Goal: Transaction & Acquisition: Purchase product/service

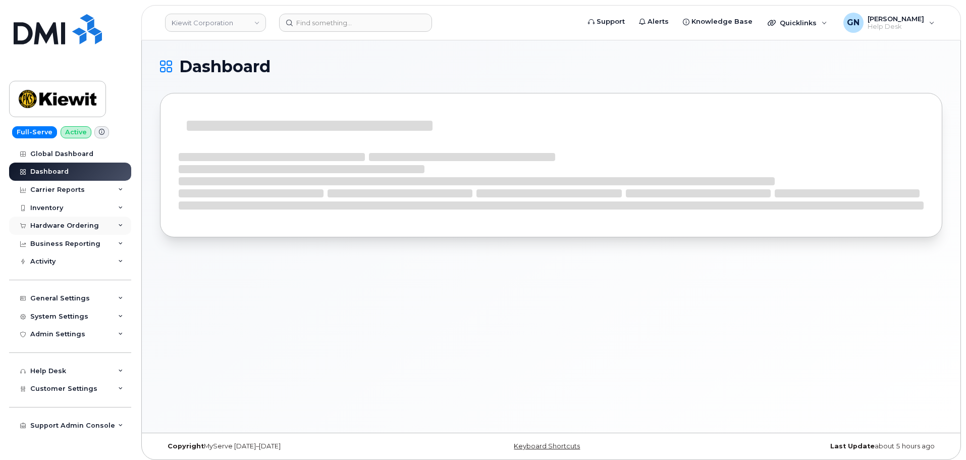
click at [64, 221] on div "Hardware Ordering" at bounding box center [64, 225] width 69 height 8
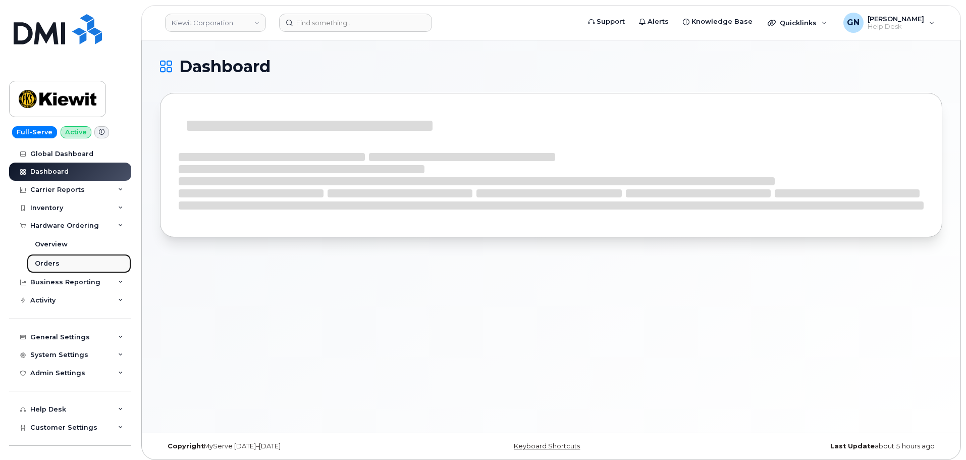
click at [55, 260] on div "Orders" at bounding box center [47, 263] width 25 height 9
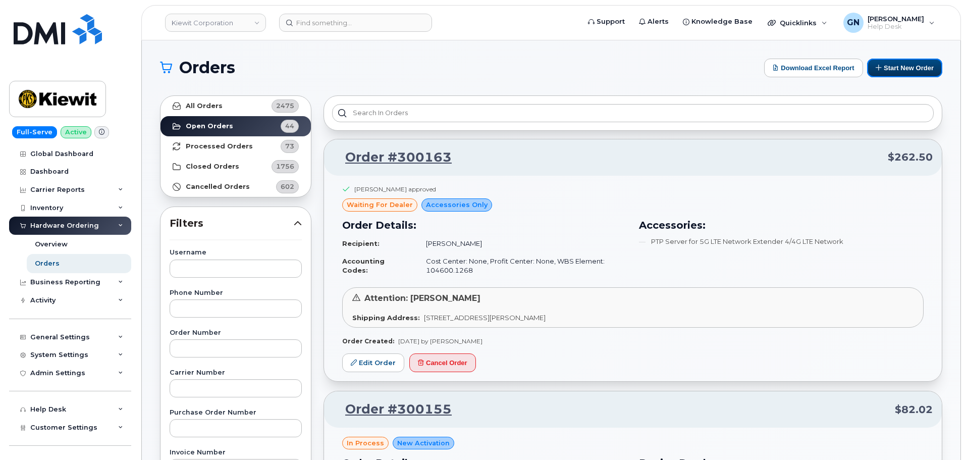
drag, startPoint x: 905, startPoint y: 72, endPoint x: 885, endPoint y: 83, distance: 23.3
click at [905, 72] on button "Start New Order" at bounding box center [904, 68] width 75 height 19
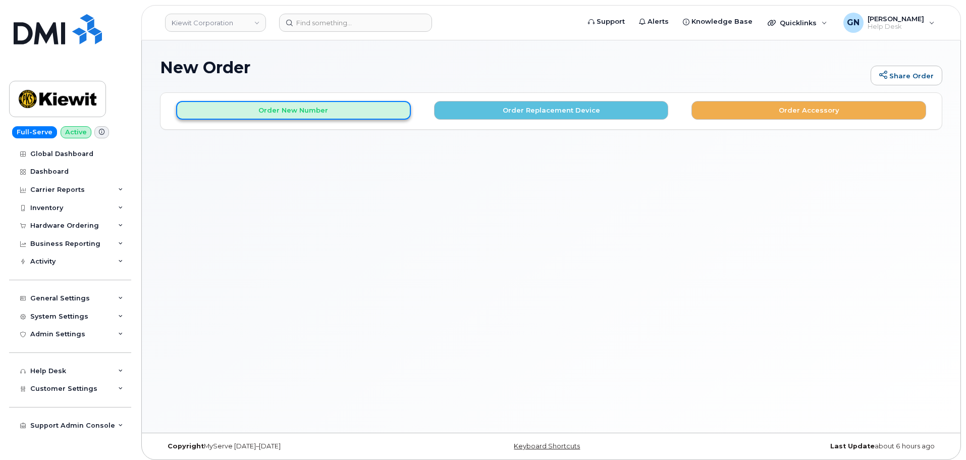
click at [310, 109] on button "Order New Number" at bounding box center [293, 110] width 235 height 19
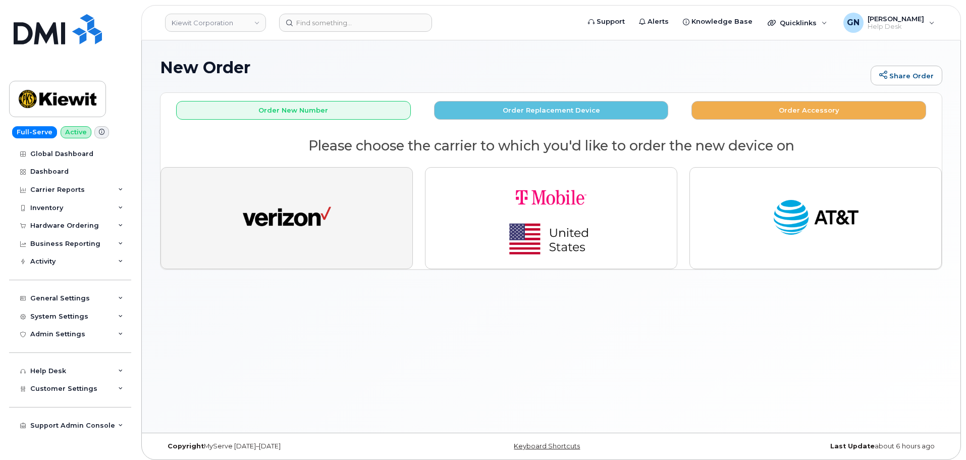
click at [339, 207] on button "button" at bounding box center [286, 218] width 252 height 102
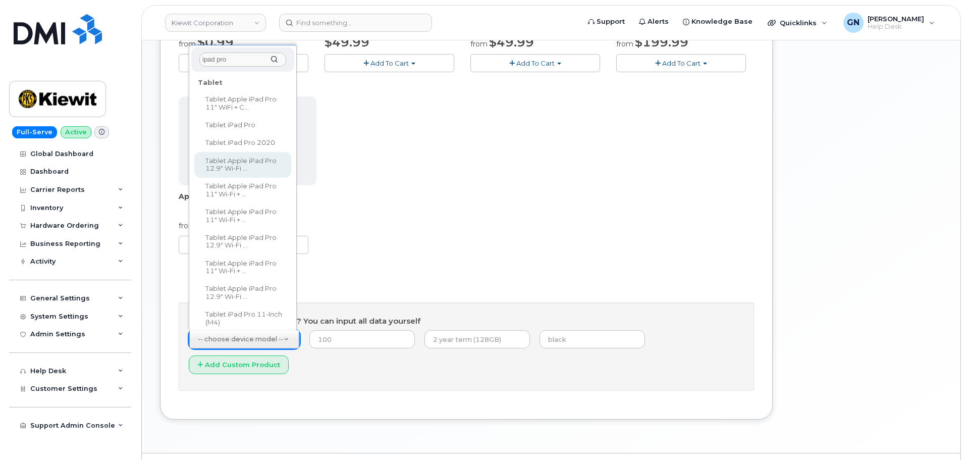
type input "ipad pro"
select select "3055"
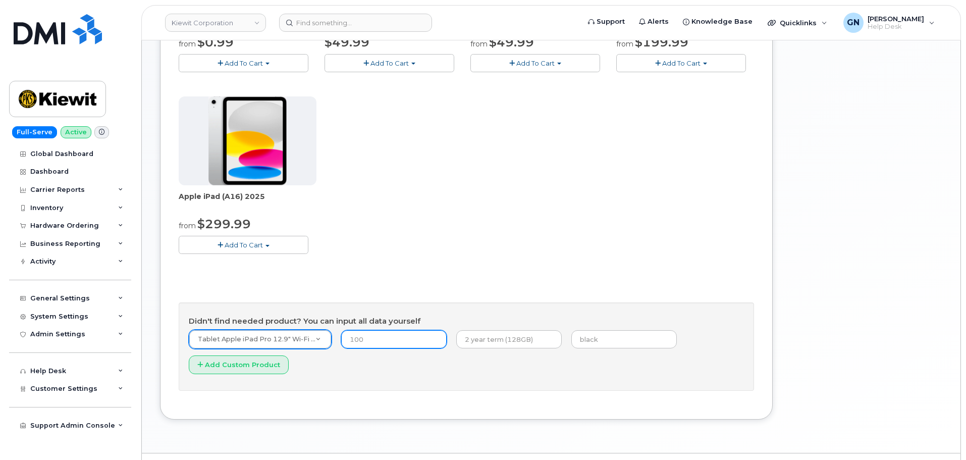
click at [396, 337] on input "number" at bounding box center [393, 339] width 105 height 18
paste input "1499.99"
type input "1499.99"
click at [497, 339] on input "text" at bounding box center [508, 339] width 105 height 18
type input "2 year term"
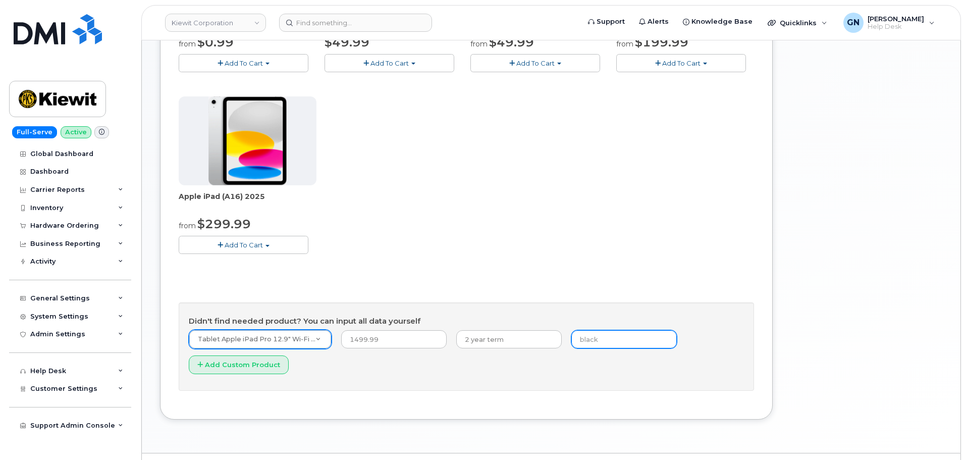
click at [578, 344] on input "text" at bounding box center [623, 339] width 105 height 18
type input "black"
click at [469, 238] on div "Apple iPhone 16e from $0.99 Add To Cart $0.99 - 2 Year Activation (128GB) $599.…" at bounding box center [466, 92] width 575 height 355
click at [275, 366] on button "Add Custom Product" at bounding box center [239, 364] width 100 height 19
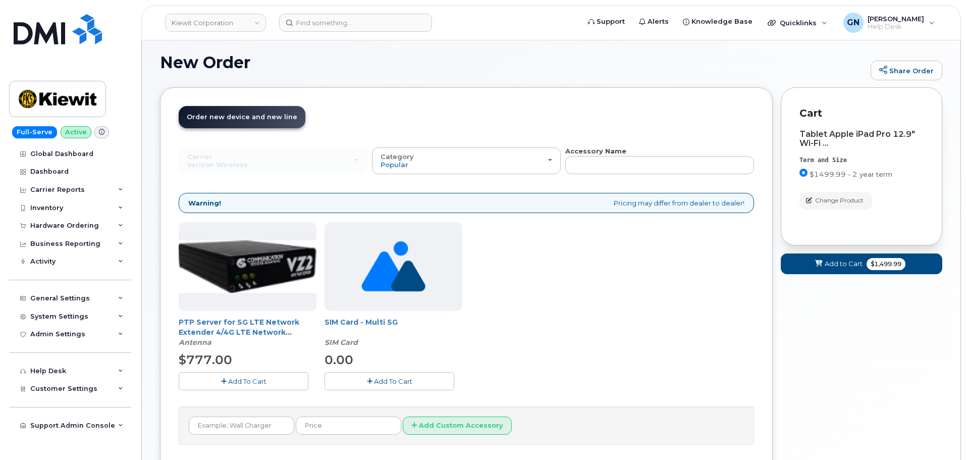
scroll to position [84, 0]
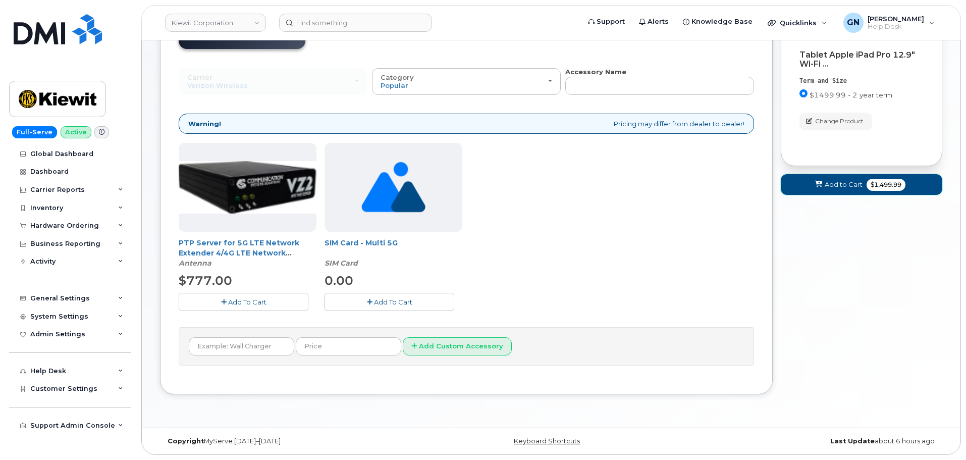
click at [830, 185] on span "Add to Cart" at bounding box center [843, 185] width 38 height 10
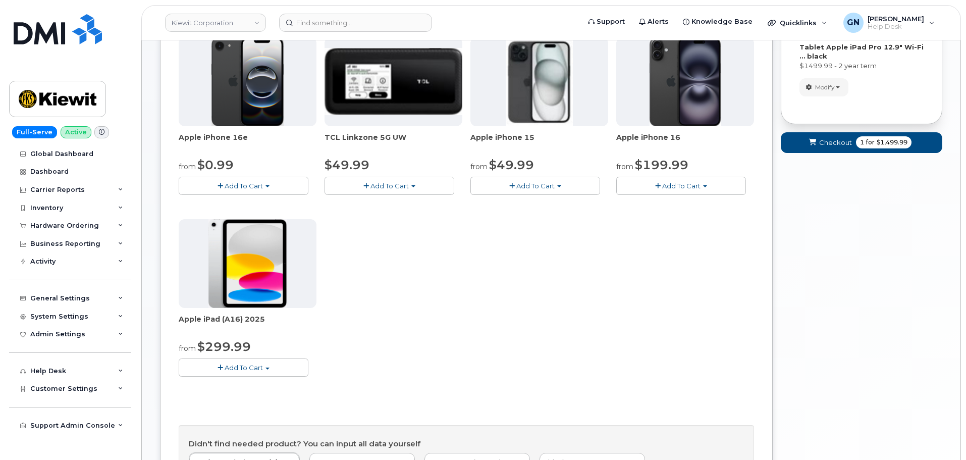
scroll to position [282, 0]
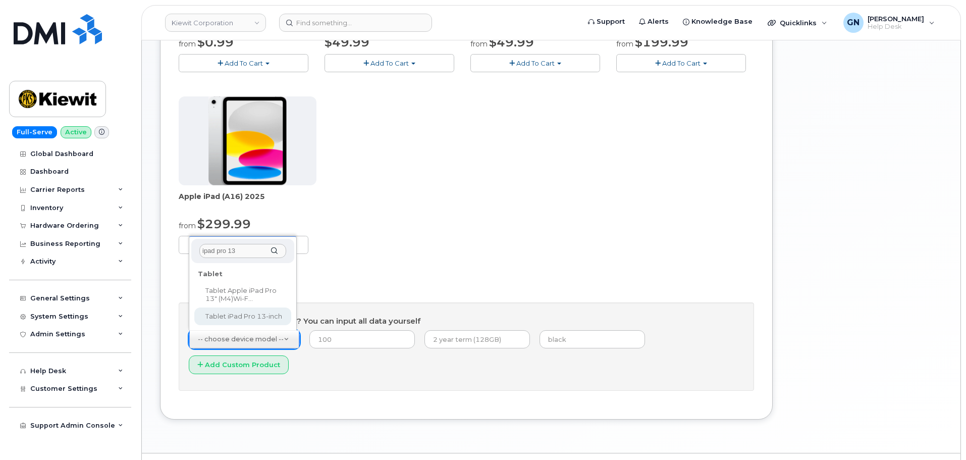
type input "ipad pro 13"
select select "3229"
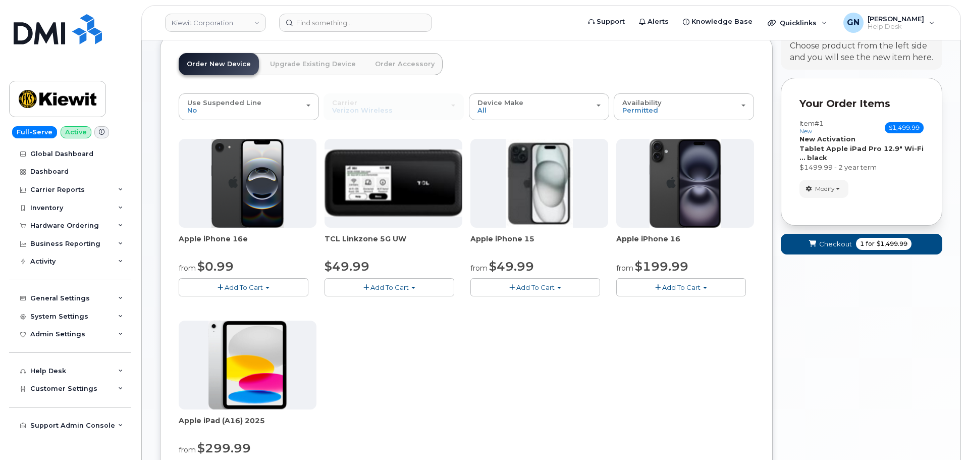
scroll to position [30, 0]
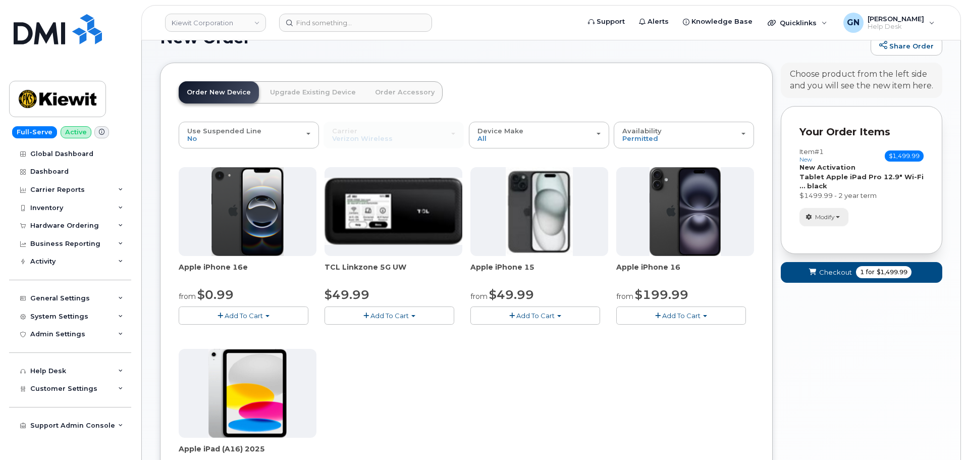
click at [825, 223] on button "Modify" at bounding box center [823, 217] width 49 height 18
click at [840, 263] on span "Remove" at bounding box center [827, 265] width 34 height 8
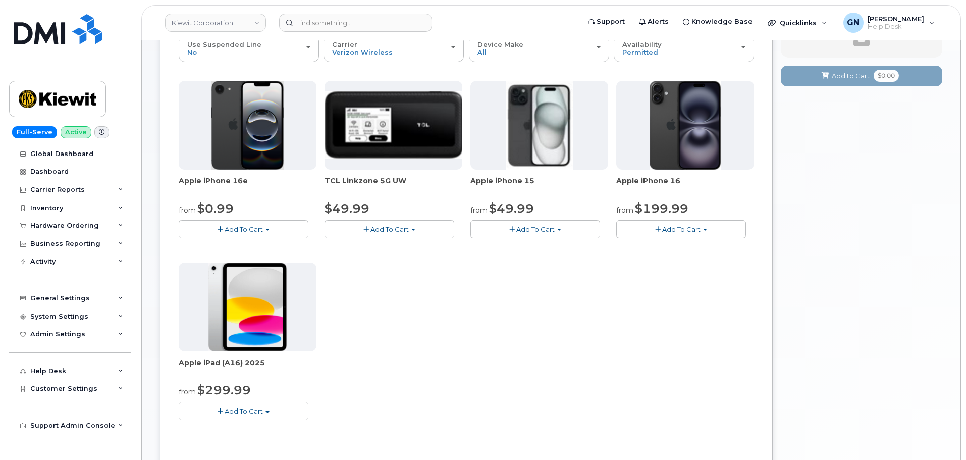
scroll to position [282, 0]
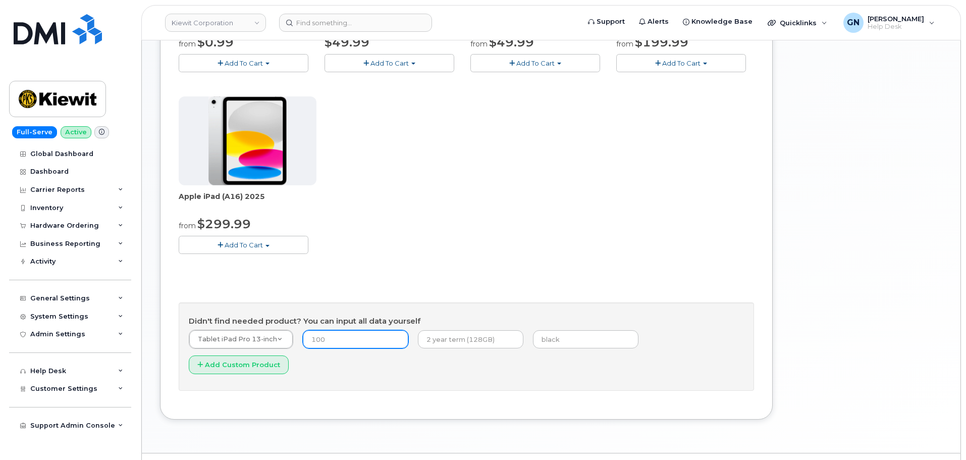
click at [341, 341] on input "number" at bounding box center [355, 339] width 105 height 18
paste input "1499.99"
type input "1499.99"
click at [475, 334] on input "text" at bounding box center [470, 339] width 105 height 18
type input "2 year term"
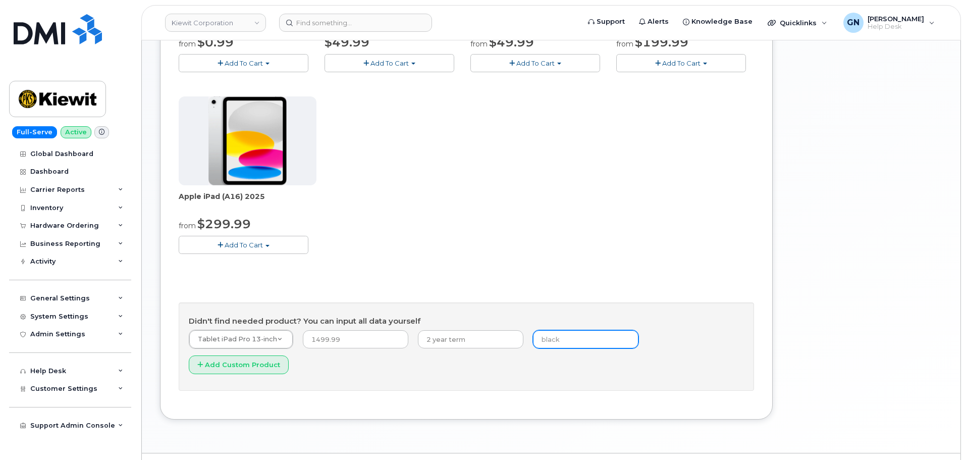
click at [565, 340] on input "text" at bounding box center [585, 339] width 105 height 18
type input "black"
click at [289, 355] on button "Add Custom Product" at bounding box center [239, 364] width 100 height 19
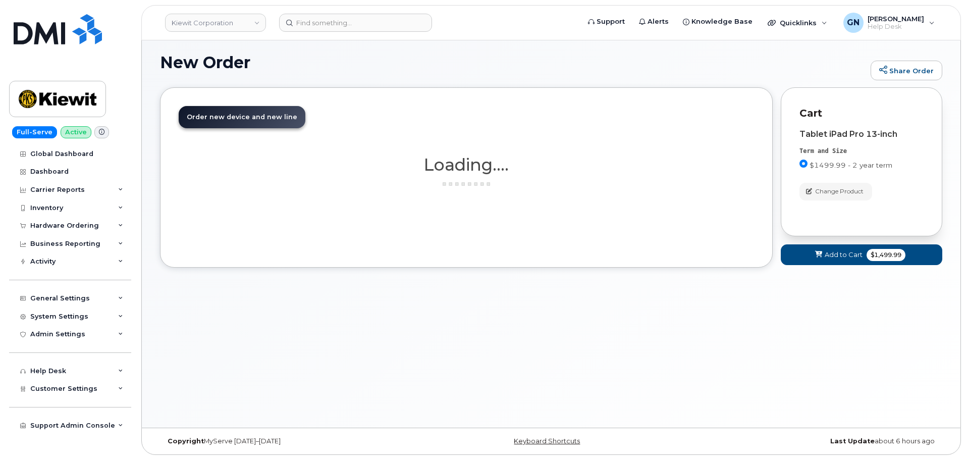
scroll to position [84, 0]
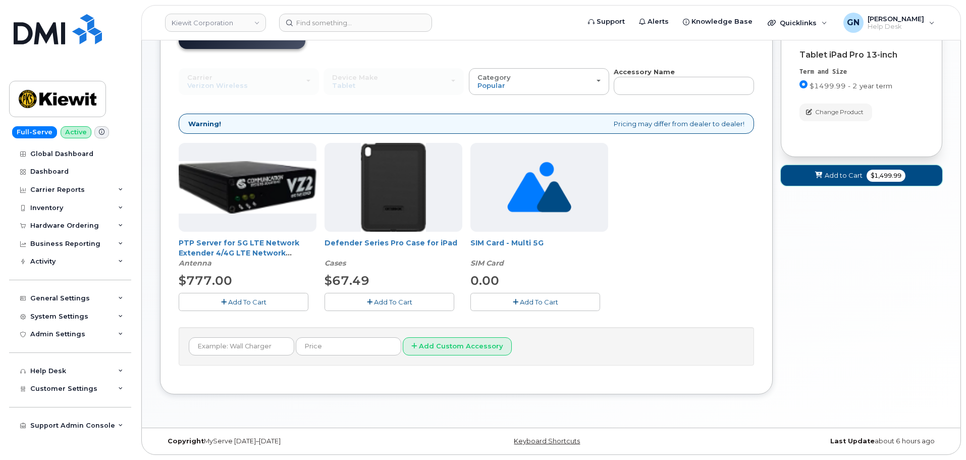
click at [823, 176] on button "Add to Cart $1,499.99" at bounding box center [860, 175] width 161 height 21
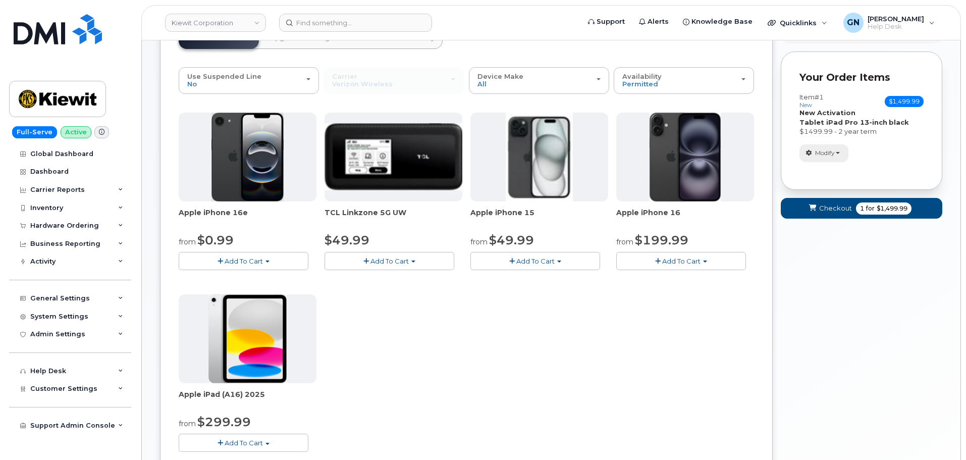
click at [823, 159] on button "Modify" at bounding box center [823, 153] width 49 height 18
click at [830, 170] on link "change" at bounding box center [848, 168] width 96 height 12
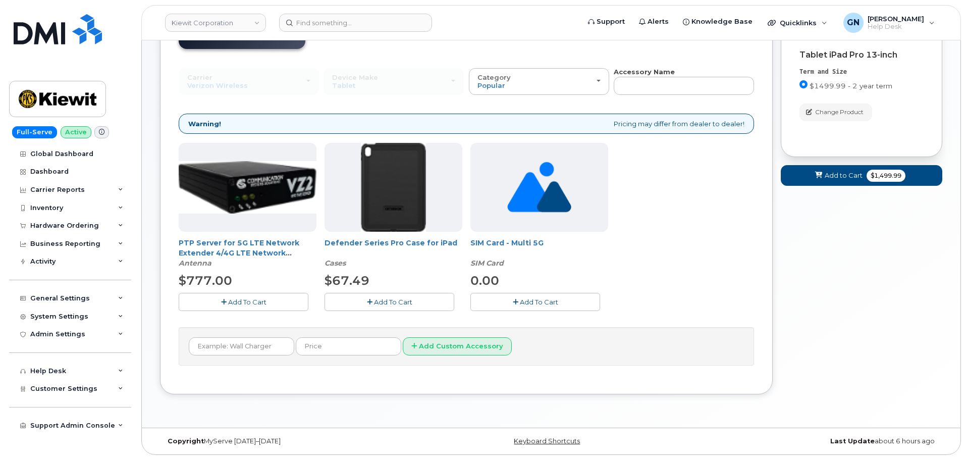
click at [381, 303] on span "Add To Cart" at bounding box center [393, 302] width 38 height 8
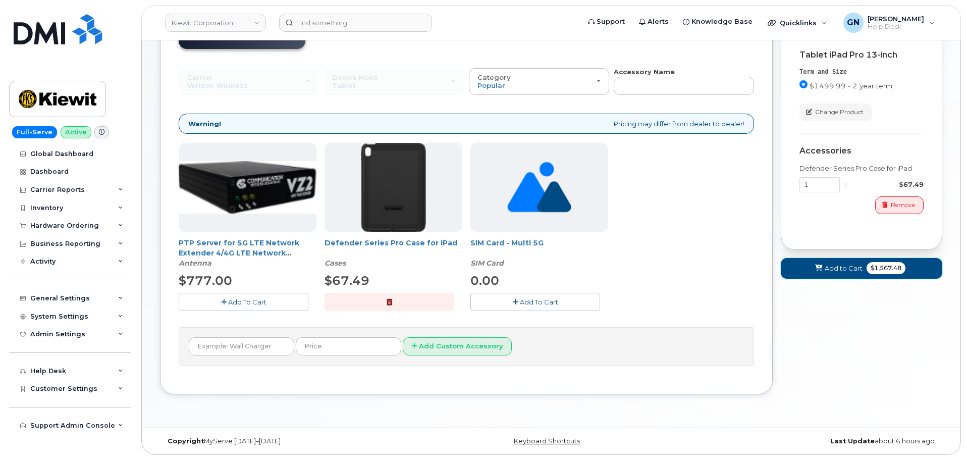
click at [839, 272] on span "Add to Cart" at bounding box center [843, 268] width 38 height 10
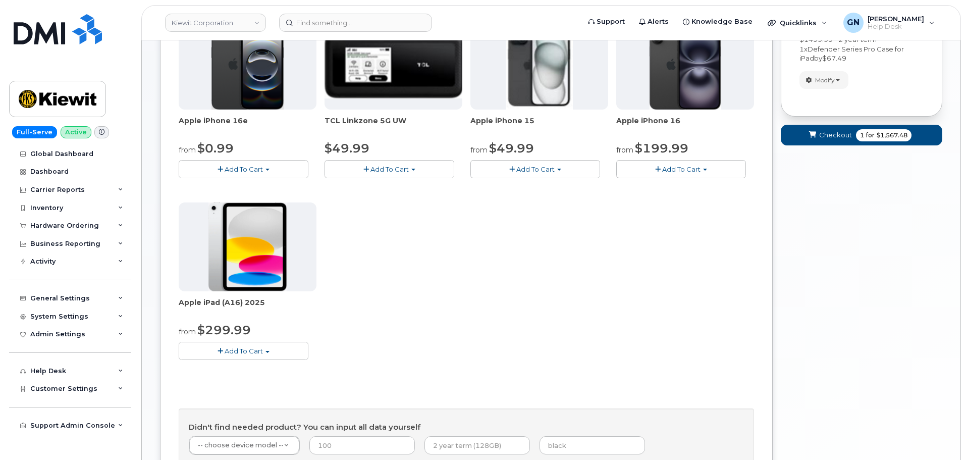
scroll to position [282, 0]
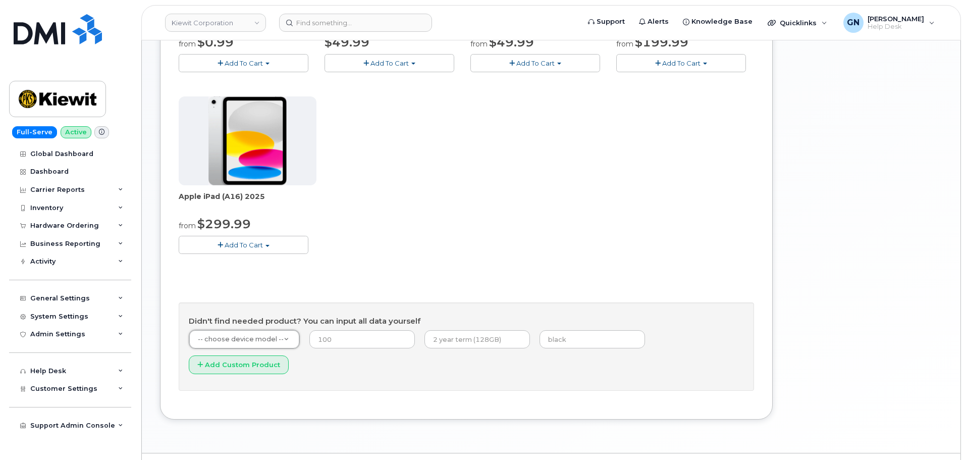
drag, startPoint x: 256, startPoint y: 338, endPoint x: 269, endPoint y: 335, distance: 14.0
type input "ipad pro 13"
select select "3229"
click at [369, 342] on input "number" at bounding box center [355, 339] width 105 height 18
paste input "1499.99"
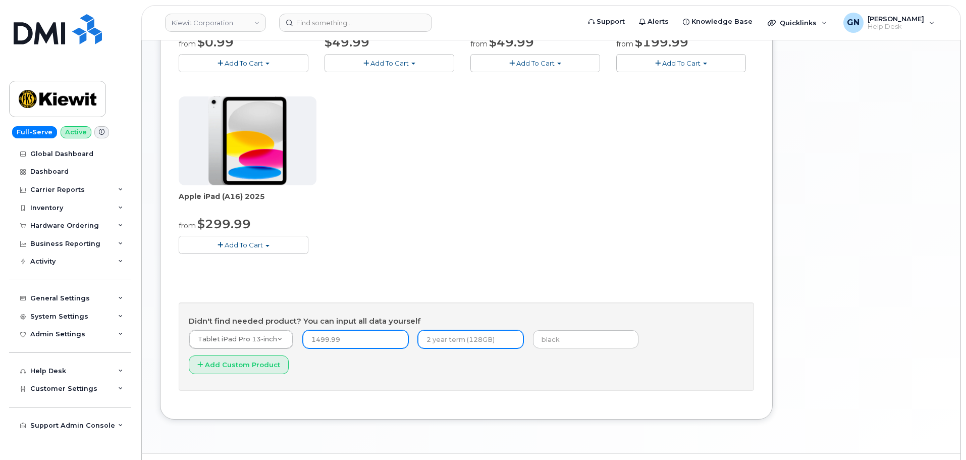
type input "1499.99"
click at [484, 338] on input "text" at bounding box center [470, 339] width 105 height 18
type input "2 year term"
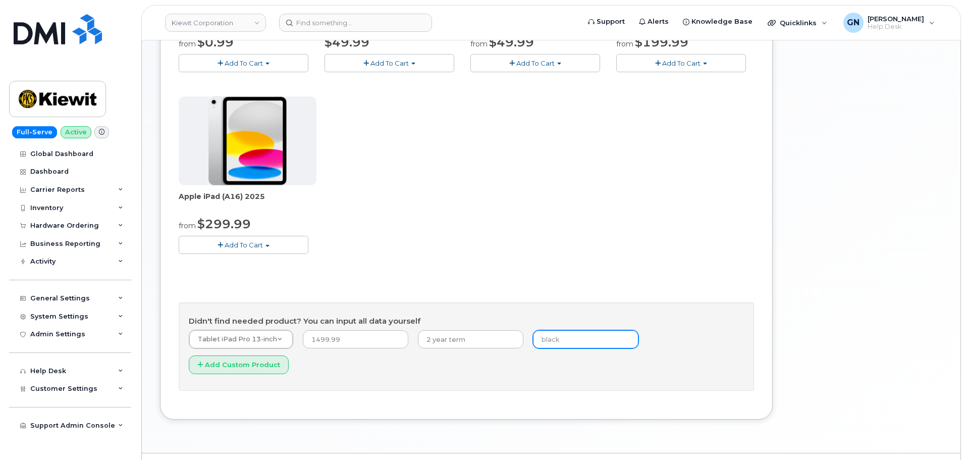
click at [557, 341] on input "text" at bounding box center [585, 339] width 105 height 18
type input "black"
click at [289, 355] on button "Add Custom Product" at bounding box center [239, 364] width 100 height 19
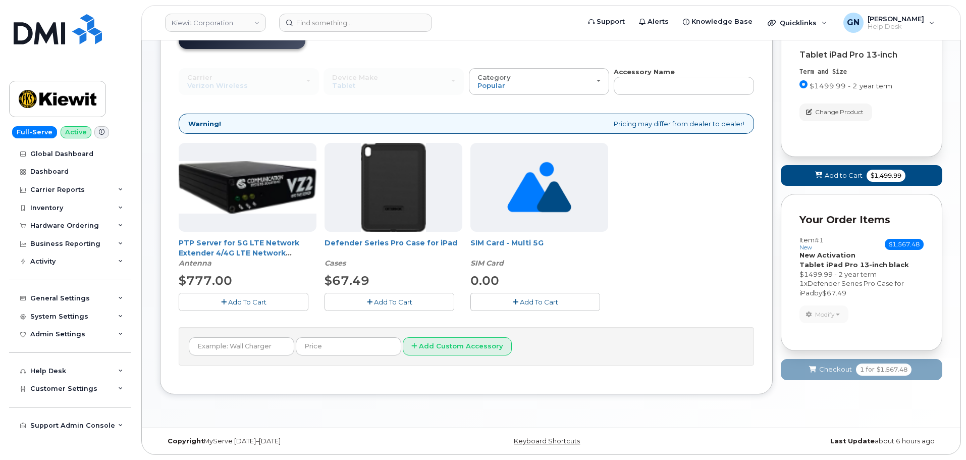
scroll to position [84, 0]
click at [418, 299] on button "Add To Cart" at bounding box center [389, 302] width 130 height 18
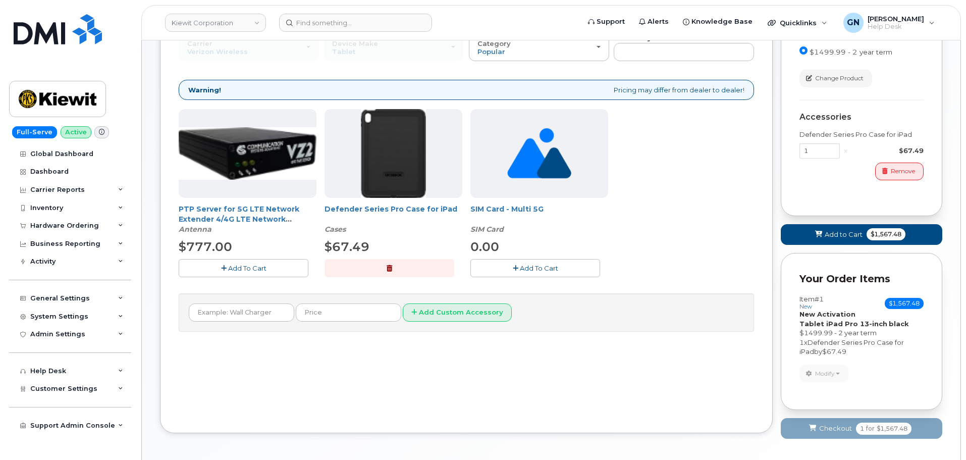
scroll to position [157, 0]
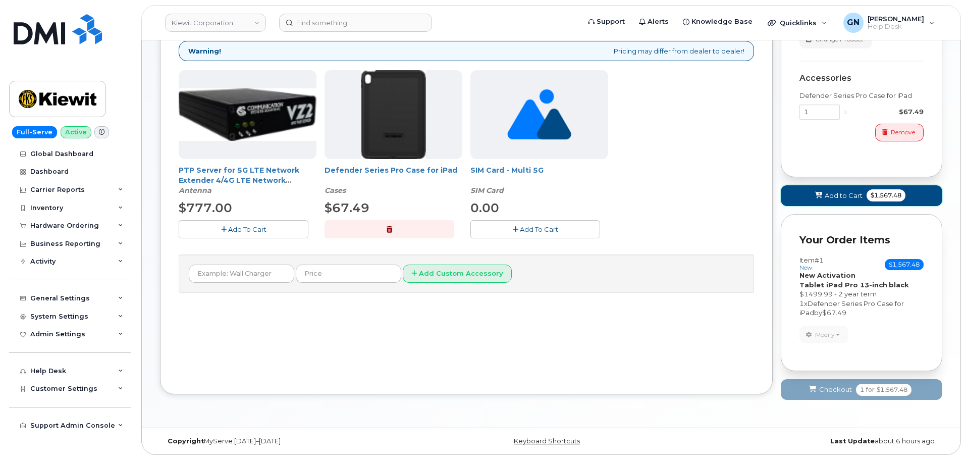
click at [840, 193] on span "Add to Cart" at bounding box center [843, 196] width 38 height 10
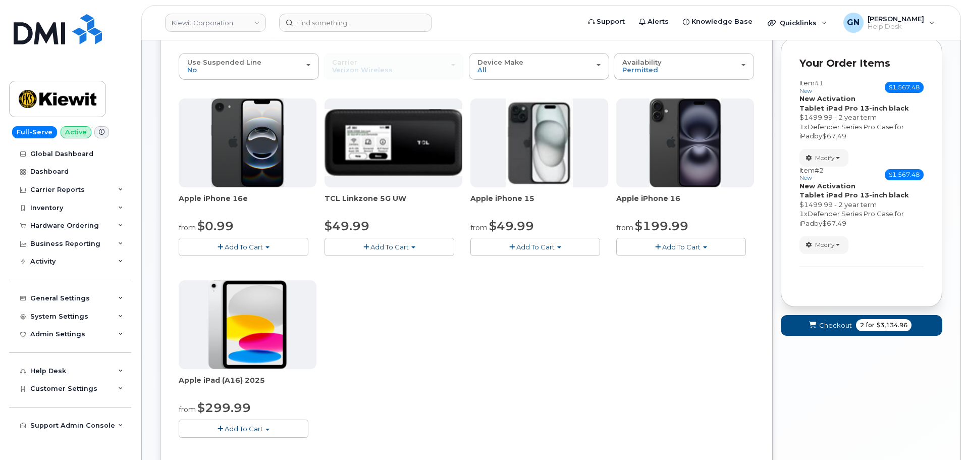
scroll to position [80, 0]
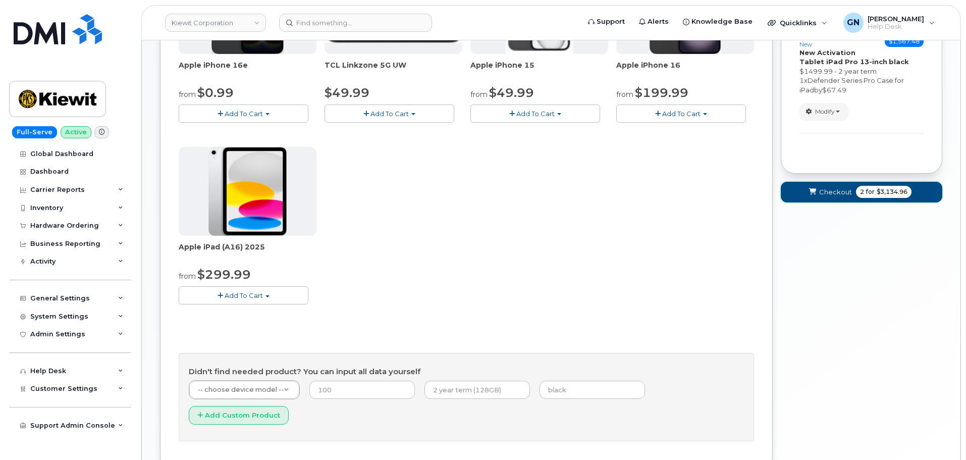
click at [845, 196] on span "Checkout" at bounding box center [835, 192] width 33 height 10
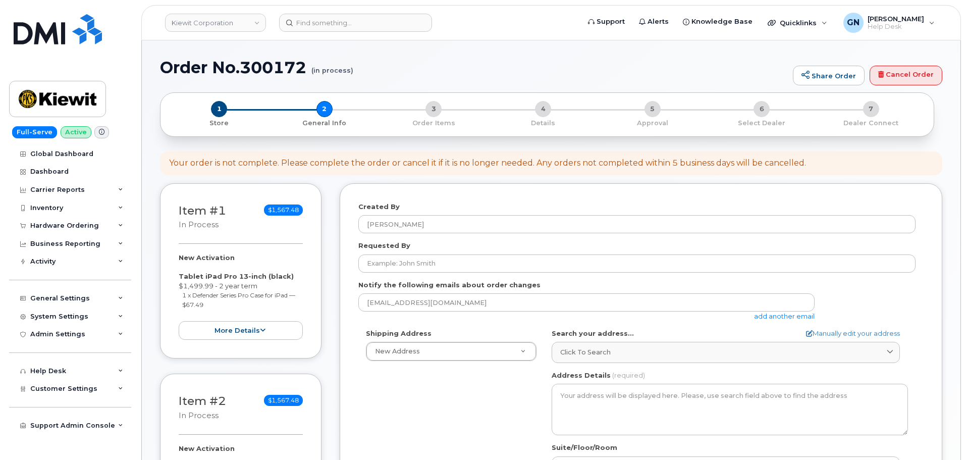
select select
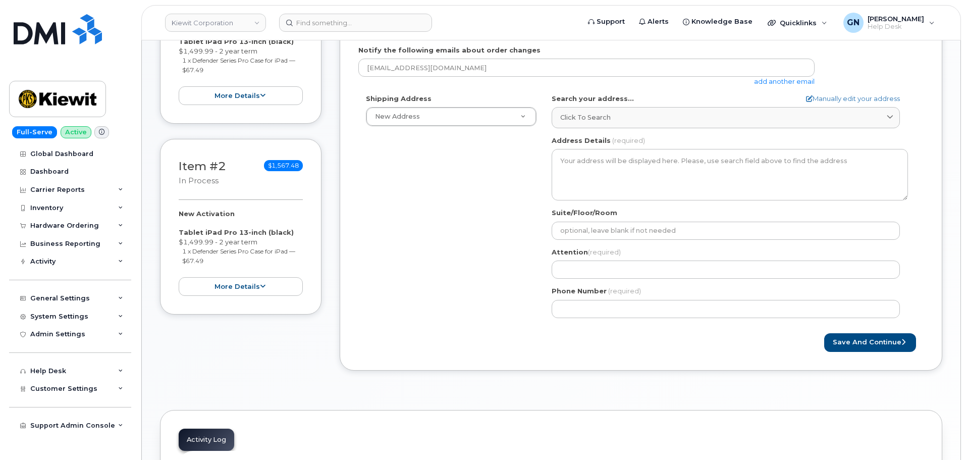
scroll to position [252, 0]
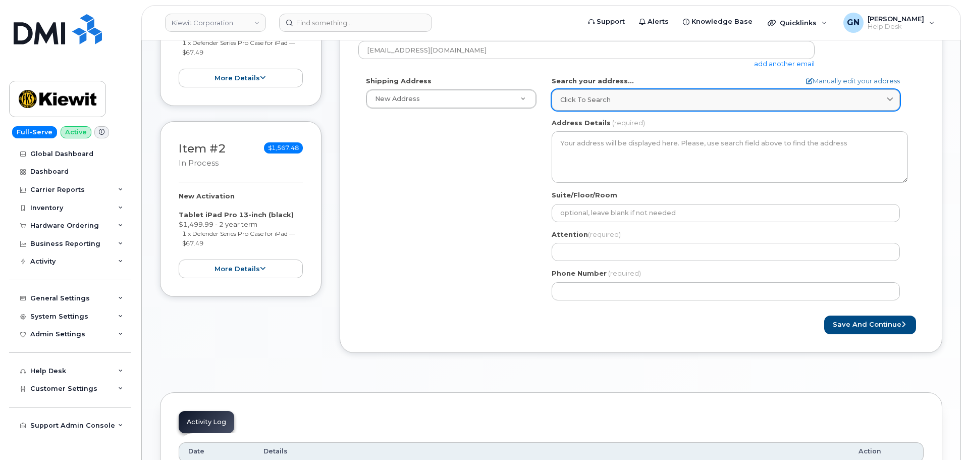
click at [603, 94] on link "Click to search" at bounding box center [725, 99] width 348 height 21
paste input "3888 E Broadway st Pheonix AZ 85040"
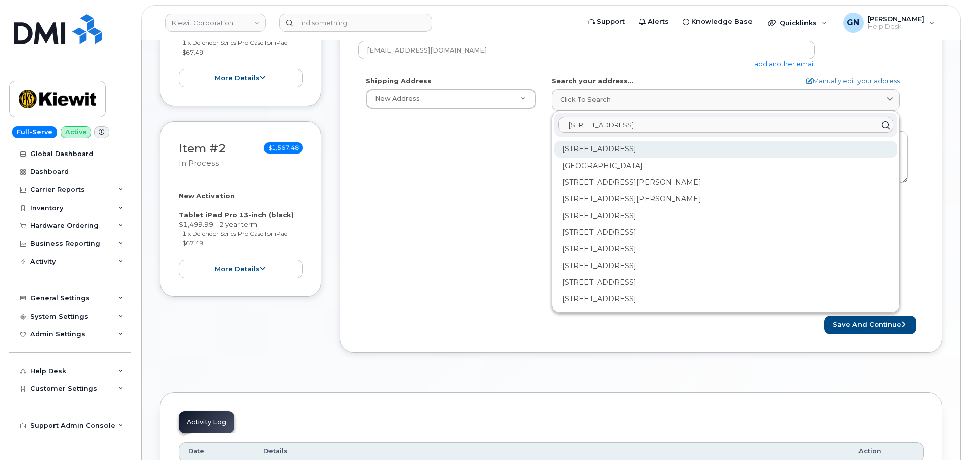
type input "3888 E Broadway st Pheonix AZ 85040"
click at [664, 147] on div "3888 E Broadway Rd Phoenix AZ 85040-2924" at bounding box center [725, 149] width 343 height 17
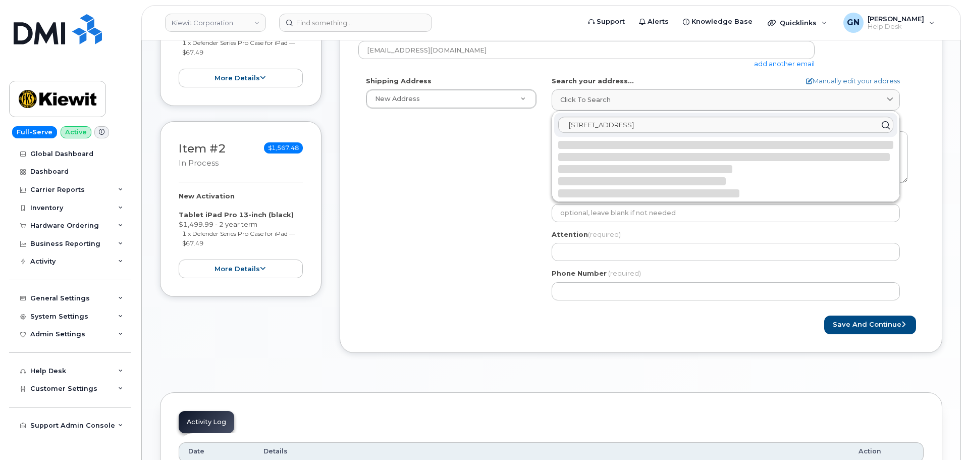
select select
type textarea "3888 E Broadway Rd PHOENIX AZ 85040-2924 UNITED STATES"
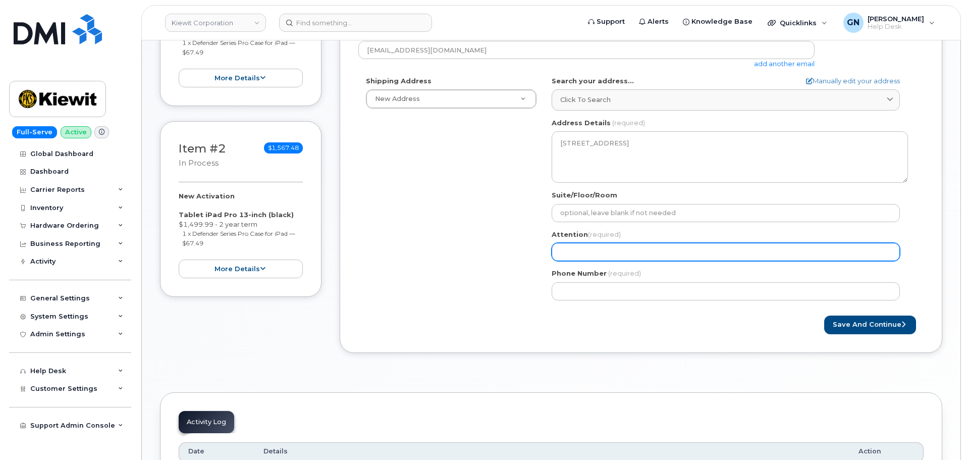
click at [615, 252] on input "Attention (required)" at bounding box center [725, 252] width 348 height 18
paste input "[PERSON_NAME]"
select select
type input "[PERSON_NAME]"
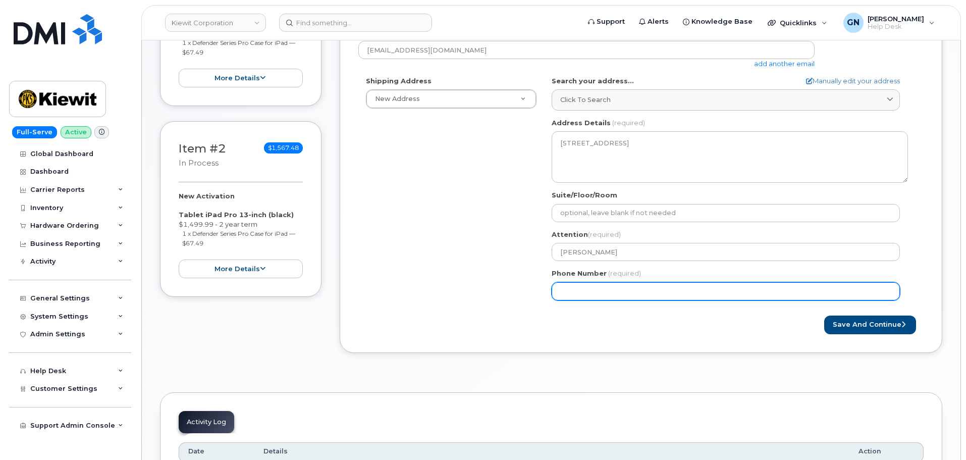
click at [682, 296] on input "Phone Number" at bounding box center [725, 291] width 348 height 18
paste input "4692862721"
select select
type input "4692862721"
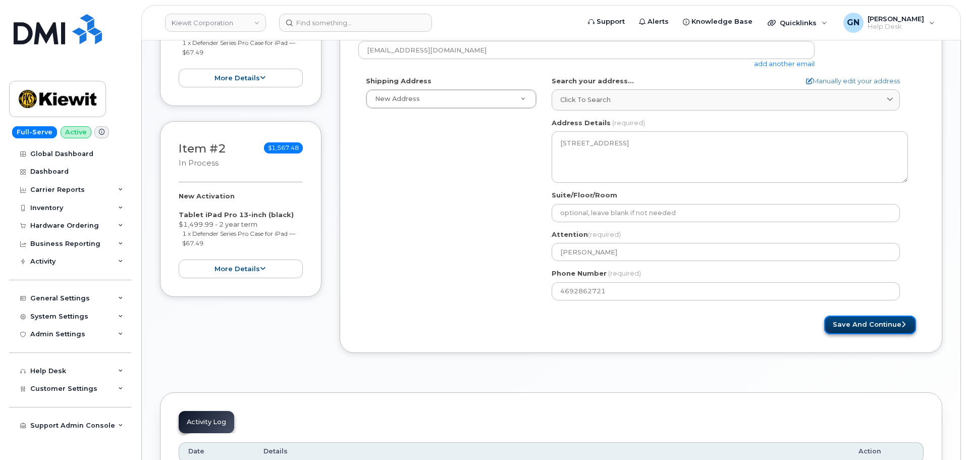
click at [850, 321] on button "Save and Continue" at bounding box center [870, 324] width 92 height 19
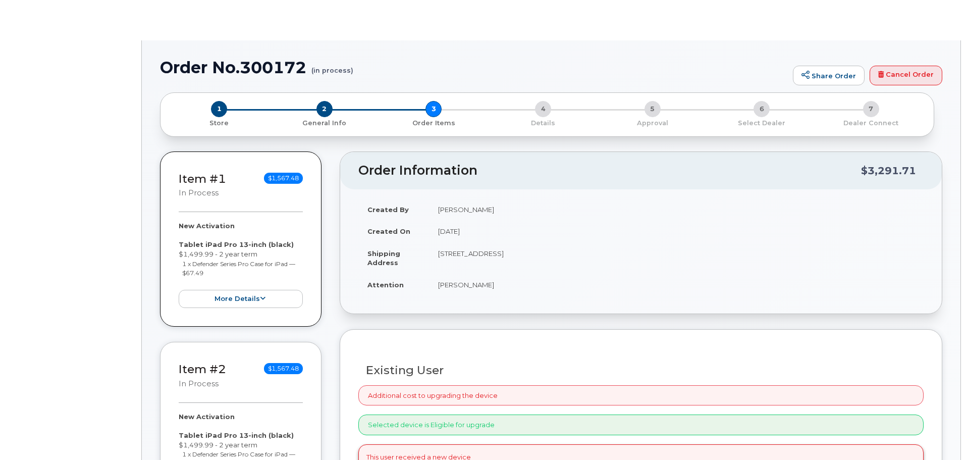
radio input "true"
select select
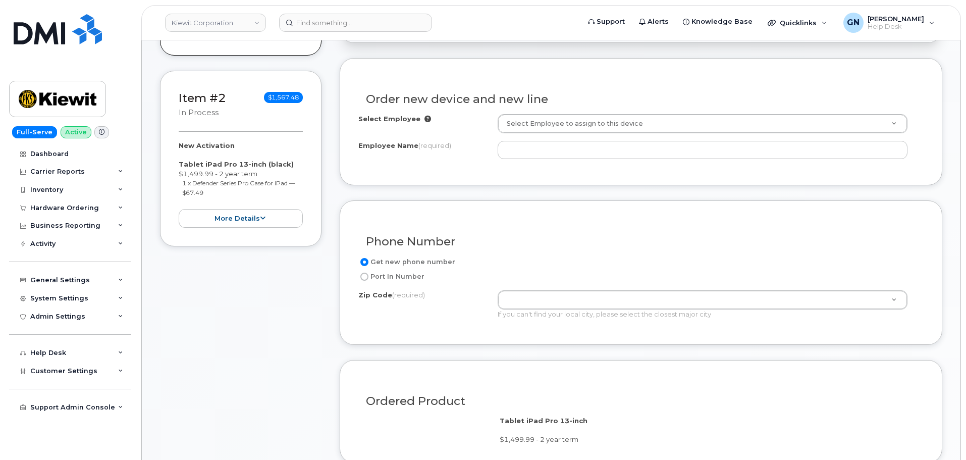
scroll to position [252, 0]
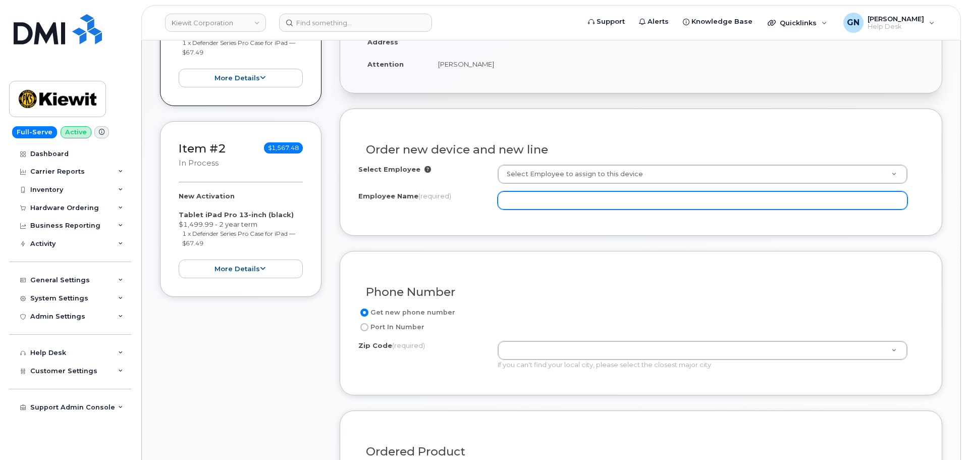
click at [571, 203] on input "Employee Name (required)" at bounding box center [702, 200] width 410 height 18
paste input "[PERSON_NAME]"
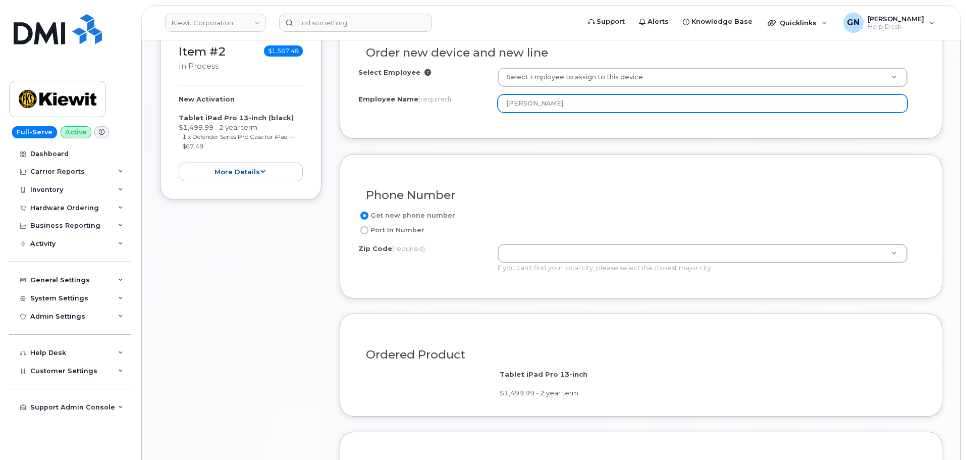
scroll to position [353, 0]
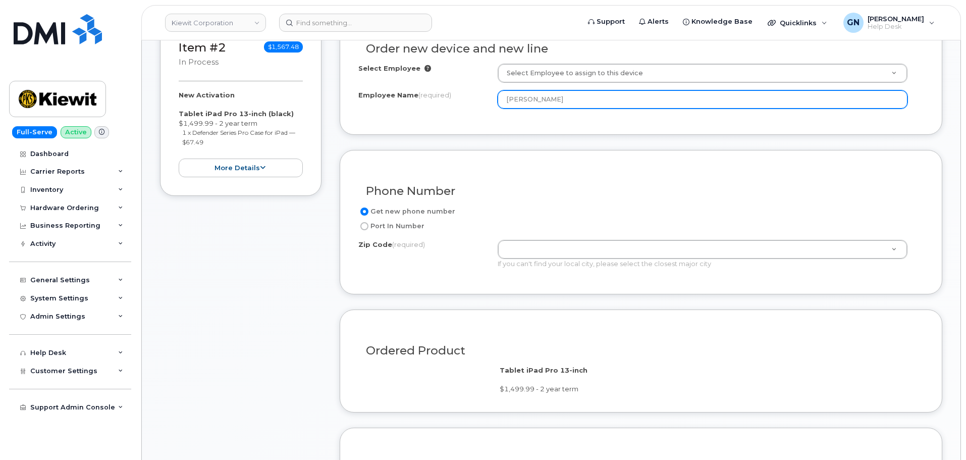
type input "Braxton Bates"
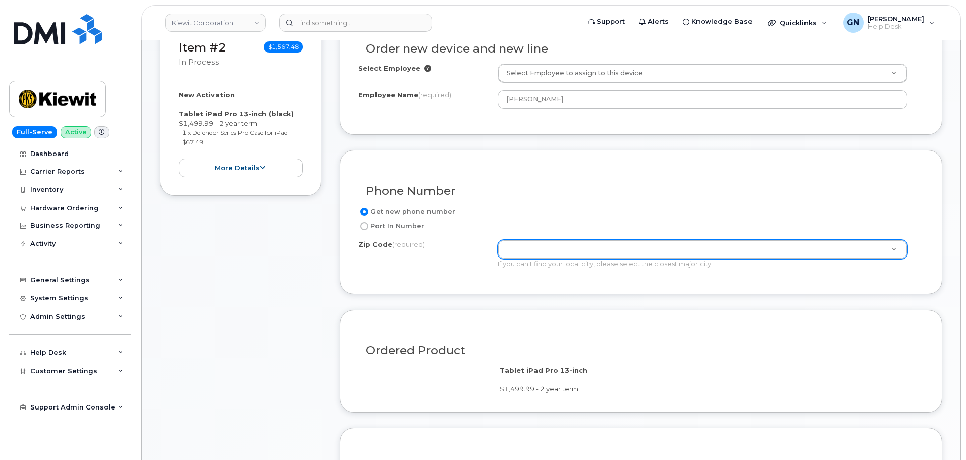
paste input "85040"
type input "85040"
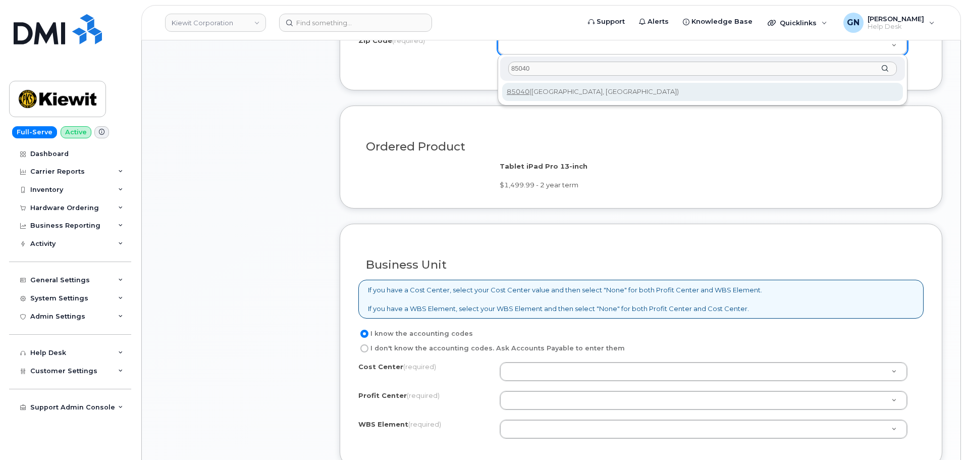
scroll to position [605, 0]
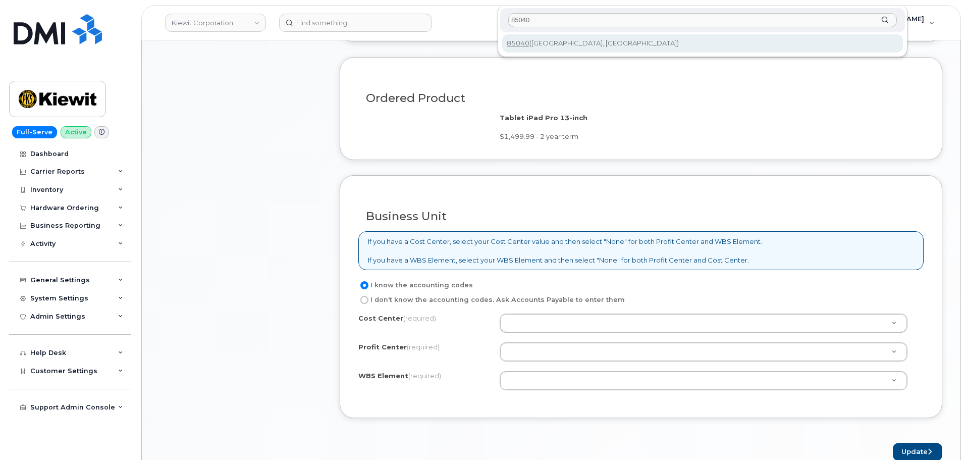
type input "85040"
type input "85040 (Phoenix, AZ)"
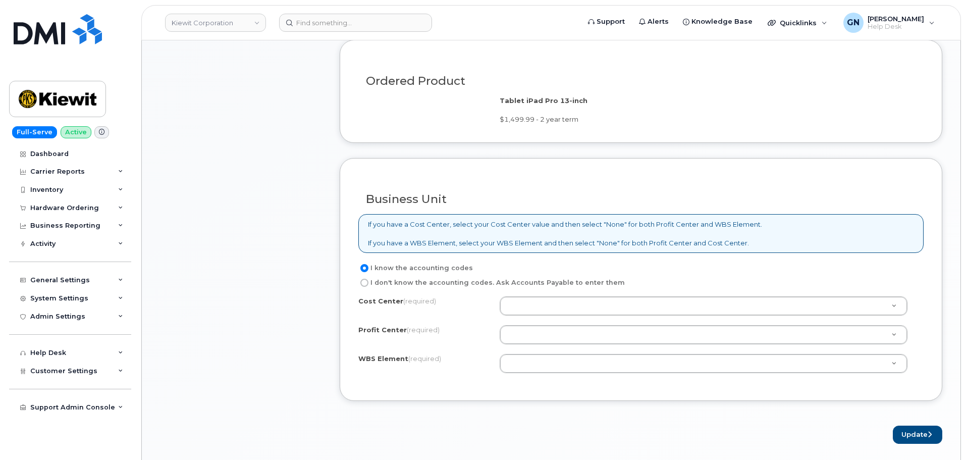
scroll to position [717, 0]
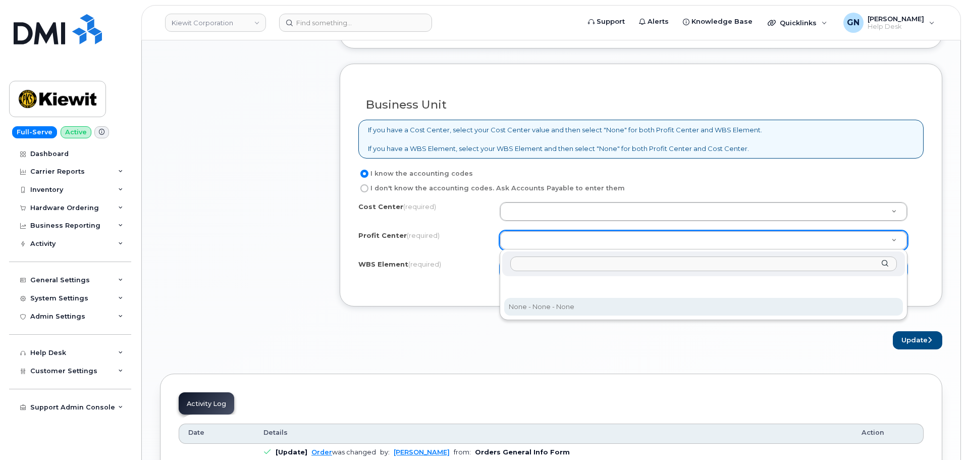
drag, startPoint x: 551, startPoint y: 303, endPoint x: 554, endPoint y: 264, distance: 39.5
select select "None"
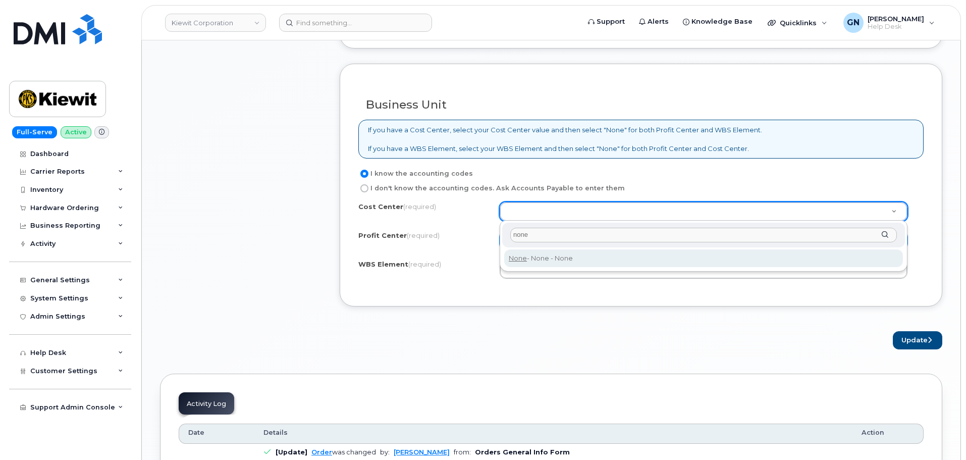
type input "none"
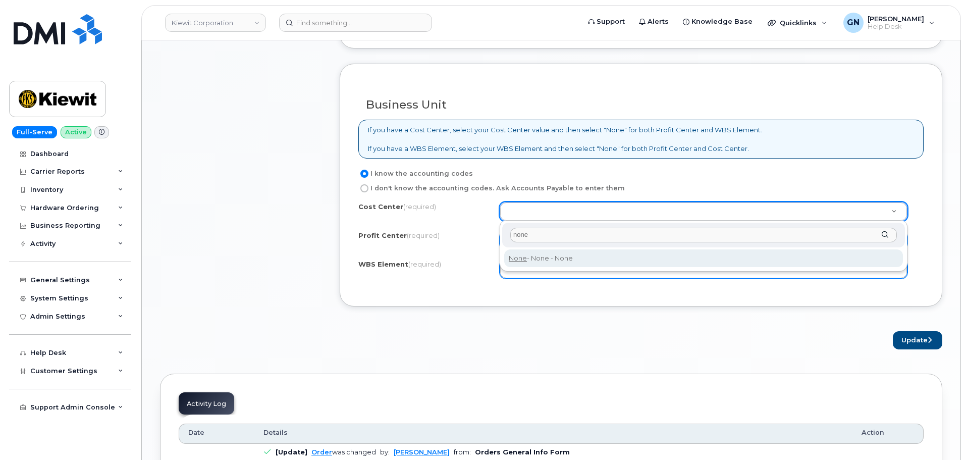
type input "None"
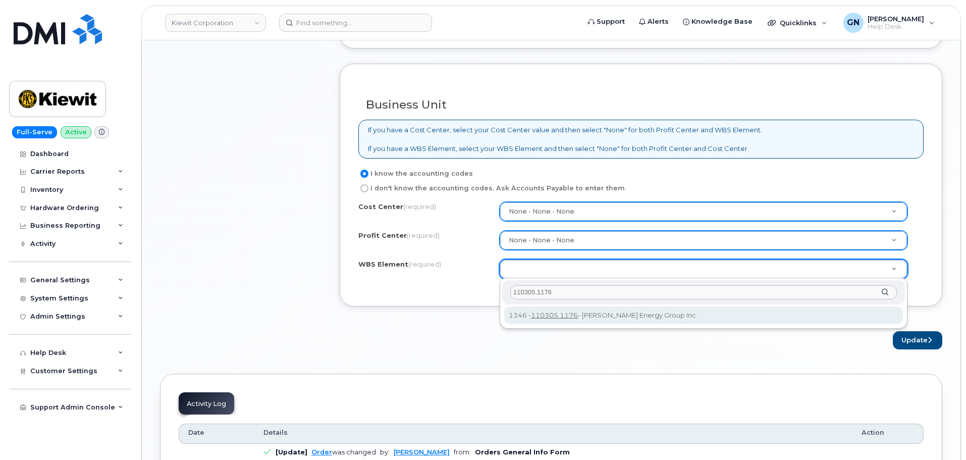
type input "110305.1176"
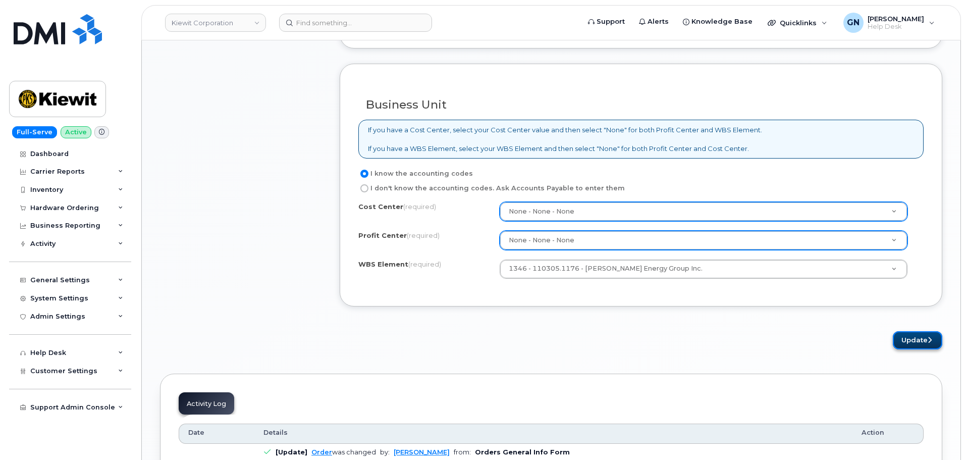
click at [923, 342] on button "Update" at bounding box center [916, 340] width 49 height 19
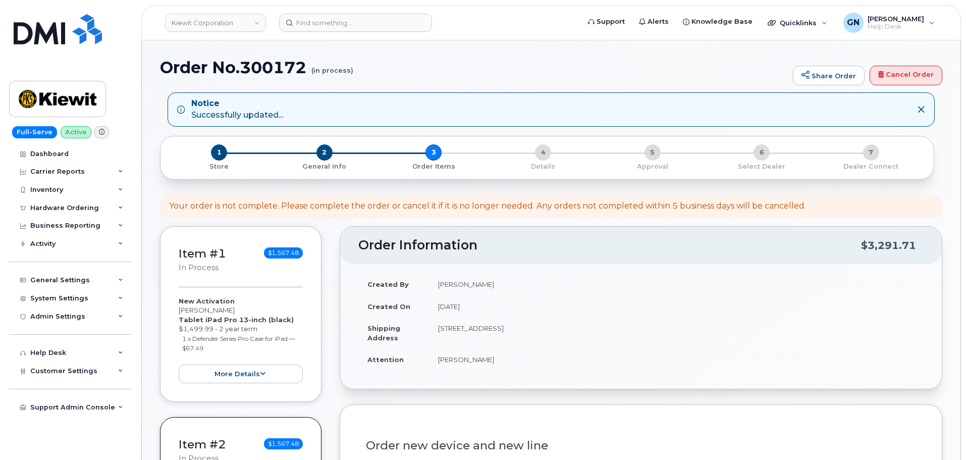
select select
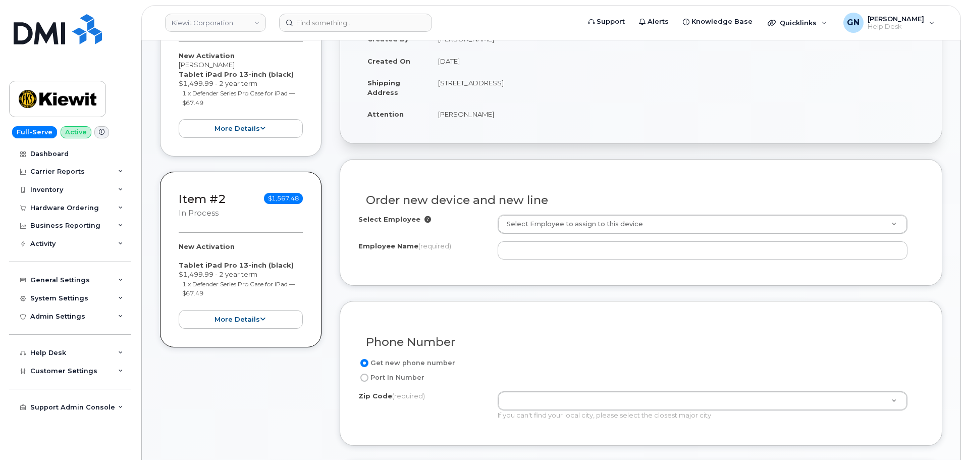
scroll to position [252, 0]
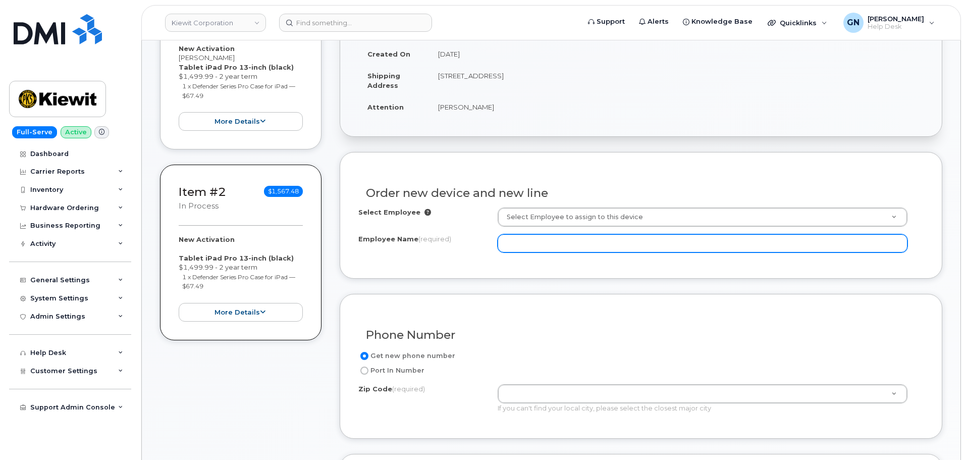
click at [530, 247] on input "Employee Name (required)" at bounding box center [702, 243] width 410 height 18
paste input "[PERSON_NAME]"
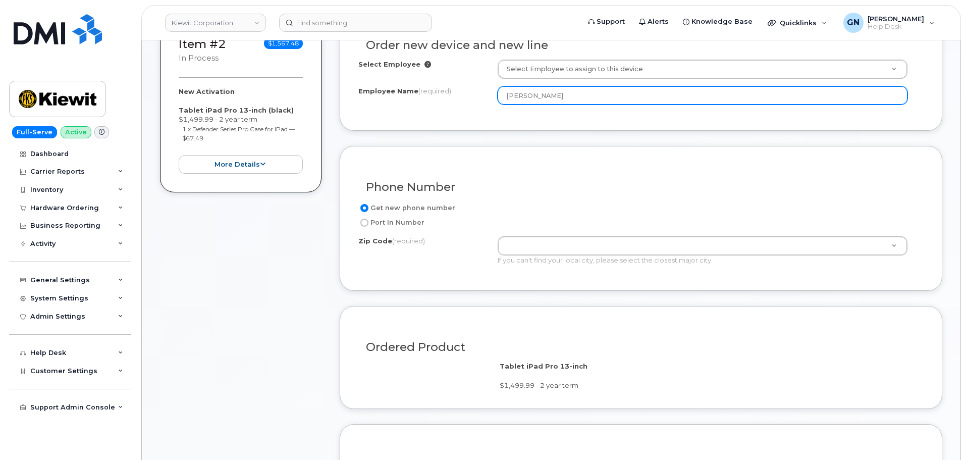
scroll to position [404, 0]
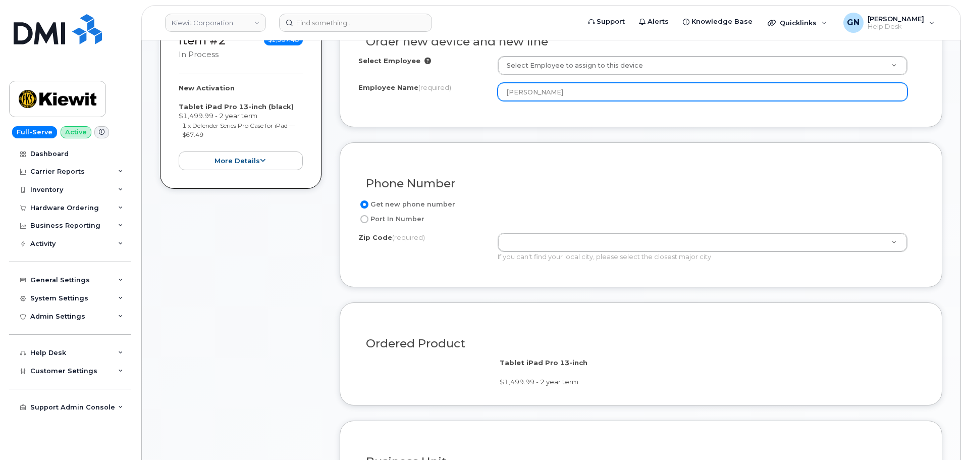
type input "[PERSON_NAME]"
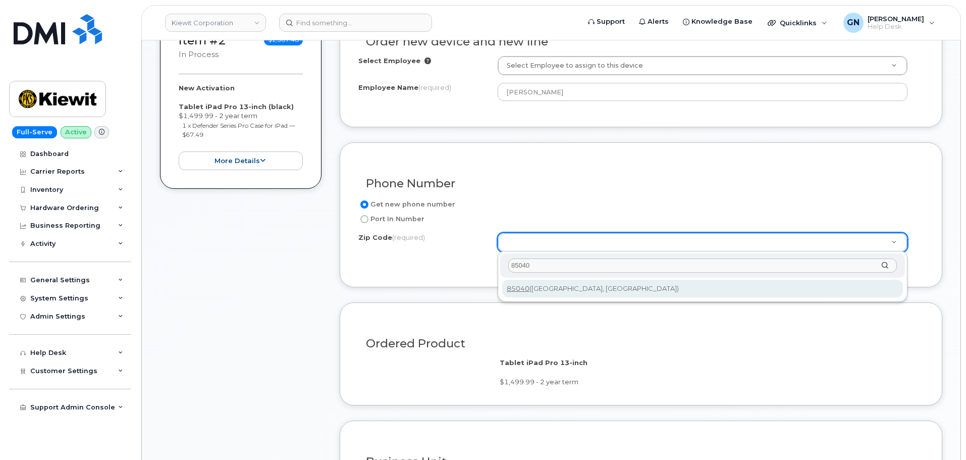
type input "85040"
type input "85040 (Phoenix, AZ)"
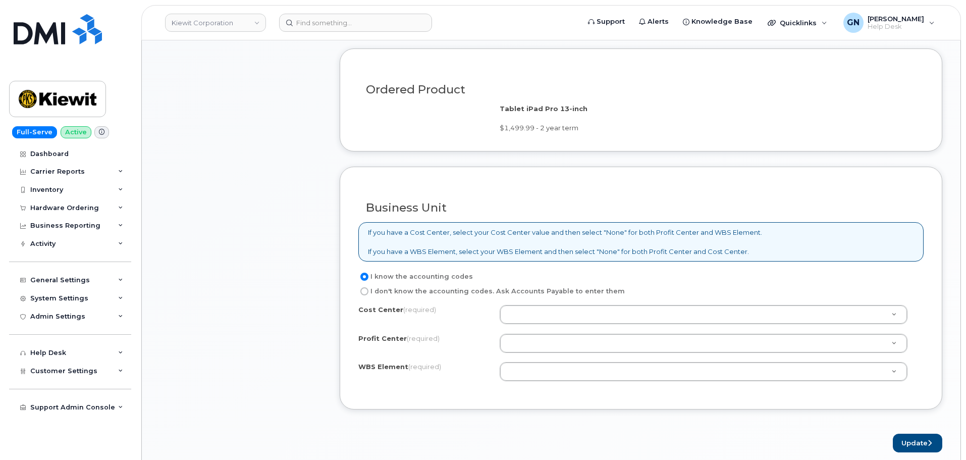
scroll to position [706, 0]
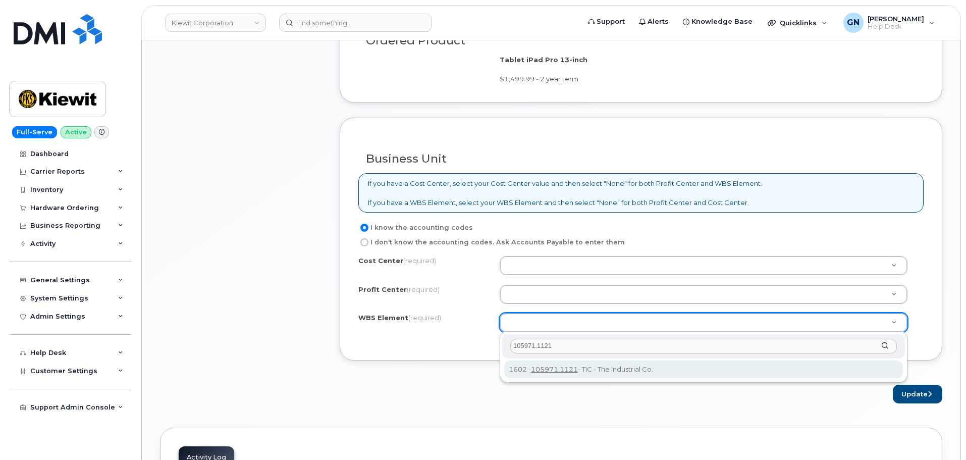
type input "105971.1121"
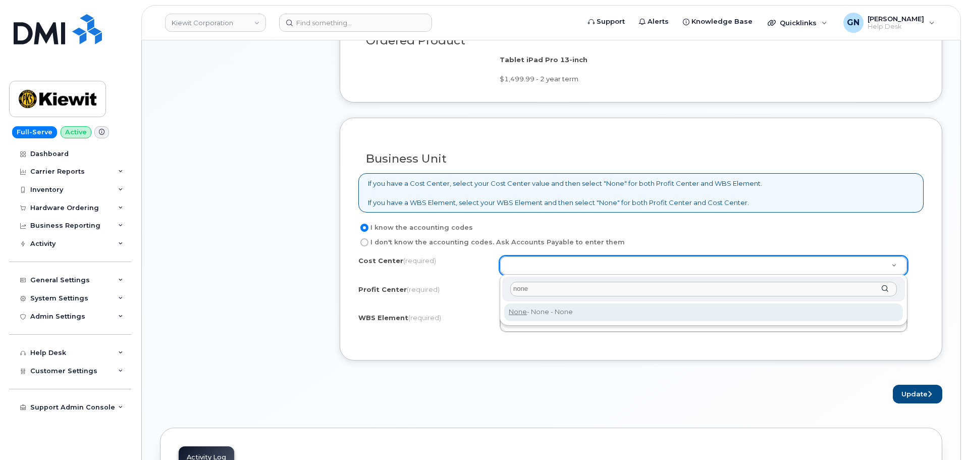
type input "none"
type input "None"
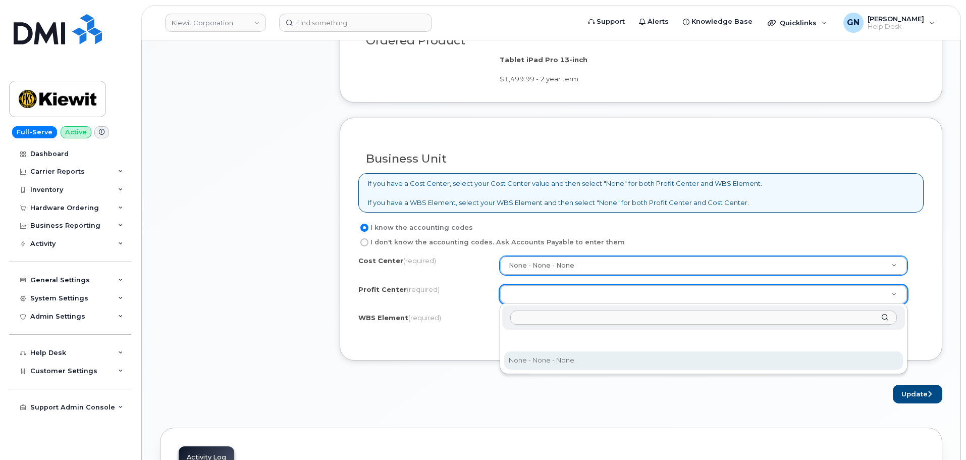
select select "None"
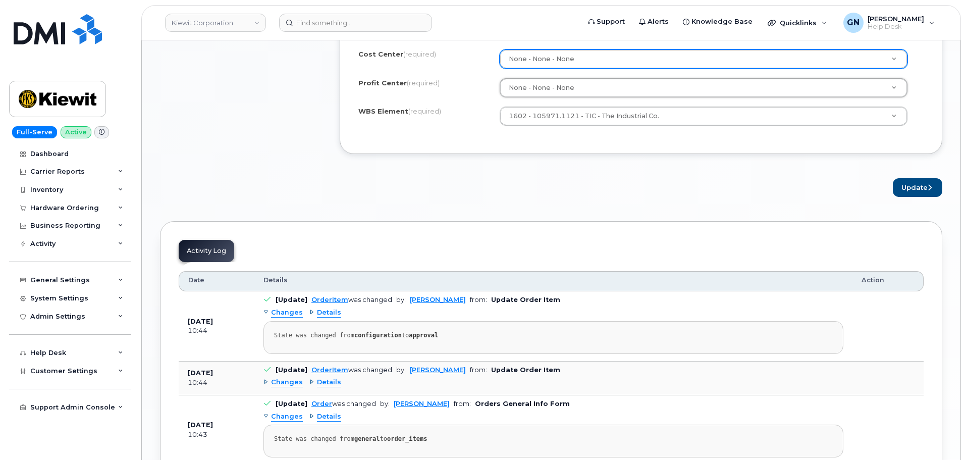
scroll to position [959, 0]
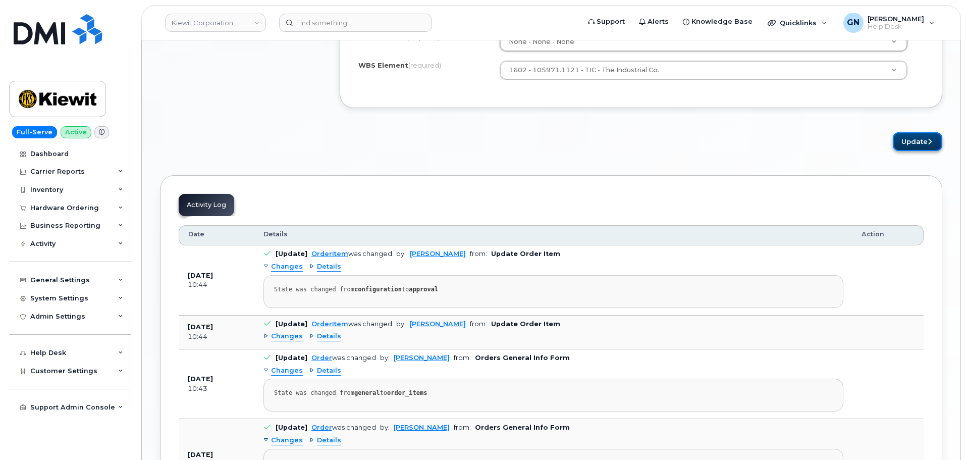
click at [907, 147] on button "Update" at bounding box center [916, 141] width 49 height 19
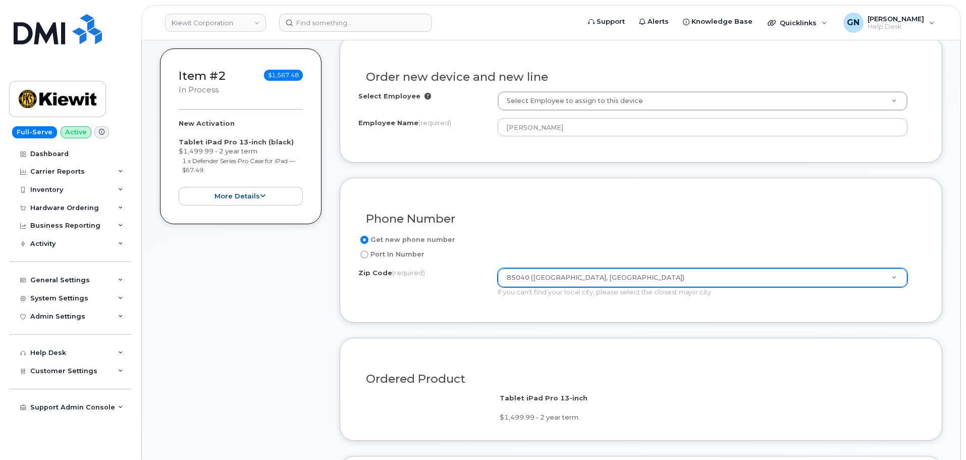
scroll to position [353, 0]
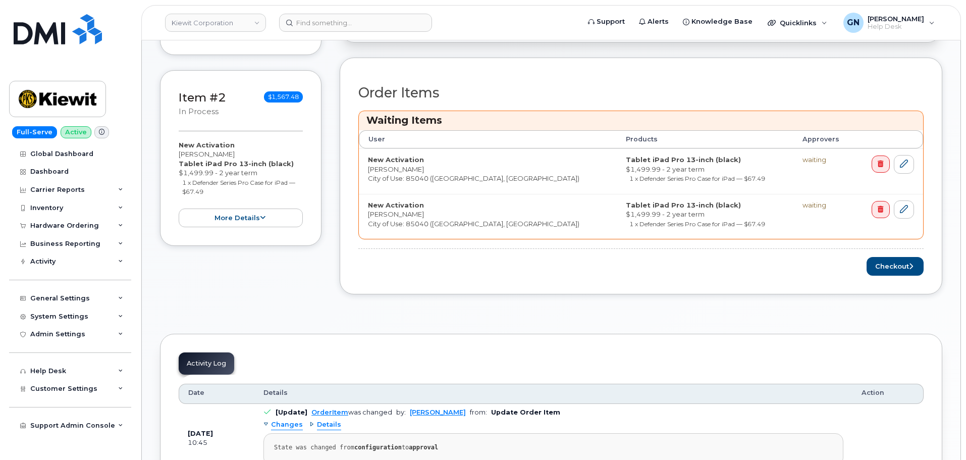
scroll to position [353, 0]
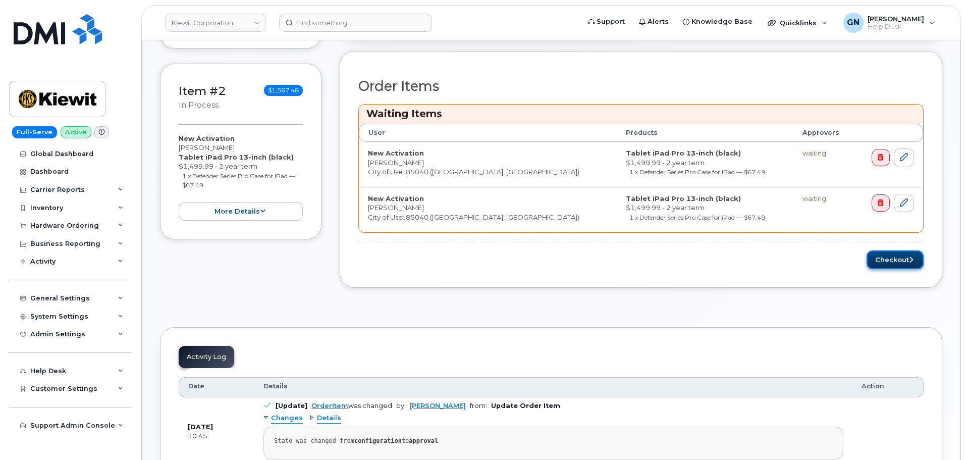
click at [888, 263] on button "Checkout" at bounding box center [894, 259] width 57 height 19
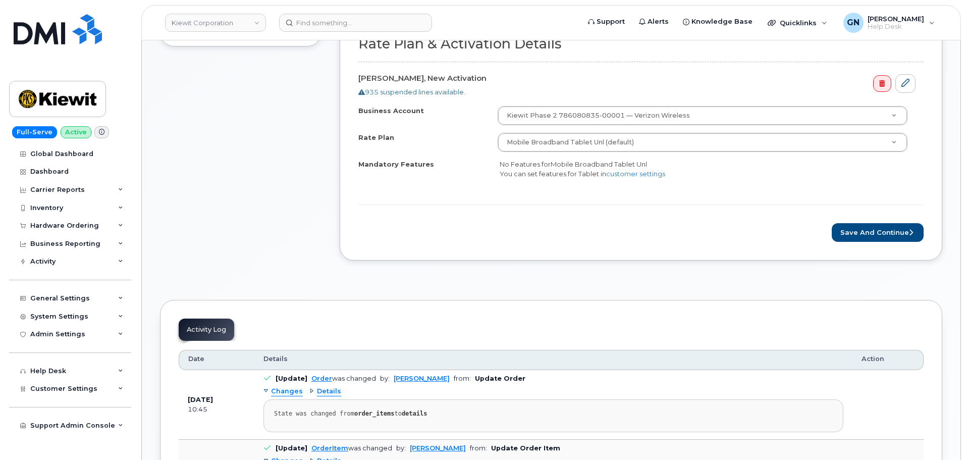
scroll to position [505, 0]
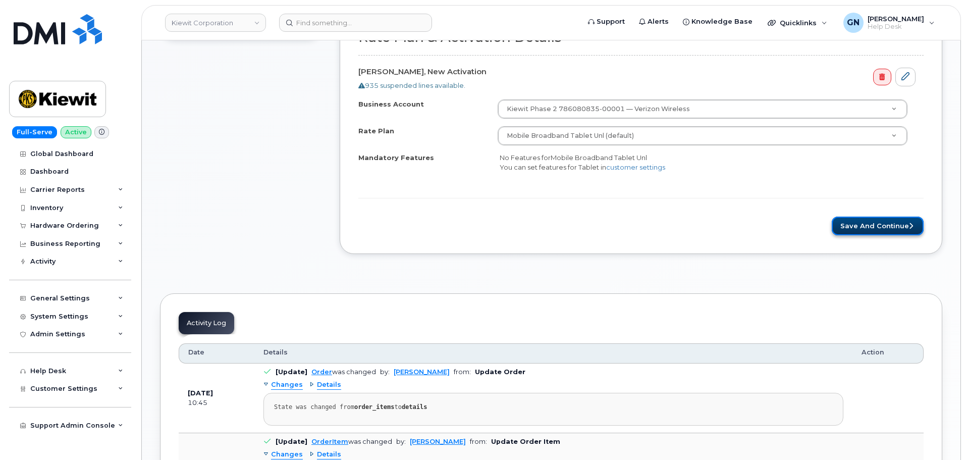
click at [872, 229] on button "Save and Continue" at bounding box center [877, 225] width 92 height 19
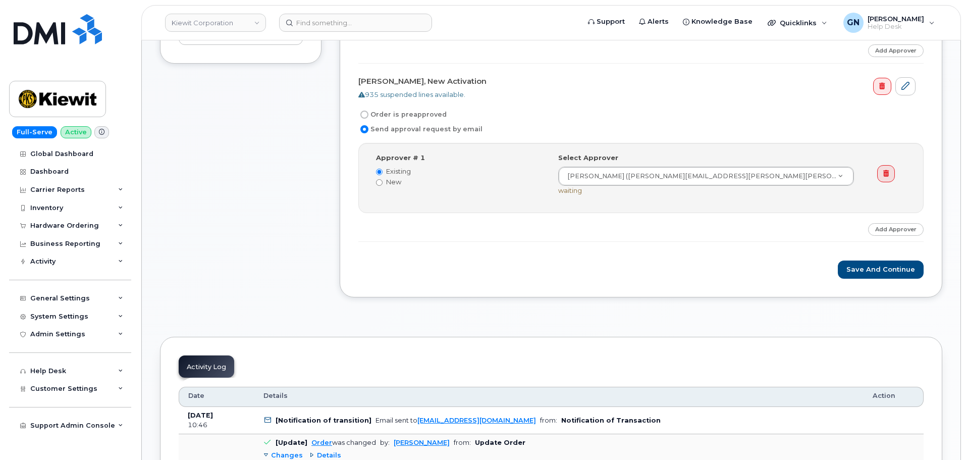
scroll to position [454, 0]
click at [878, 271] on button "Save and Continue" at bounding box center [881, 269] width 86 height 19
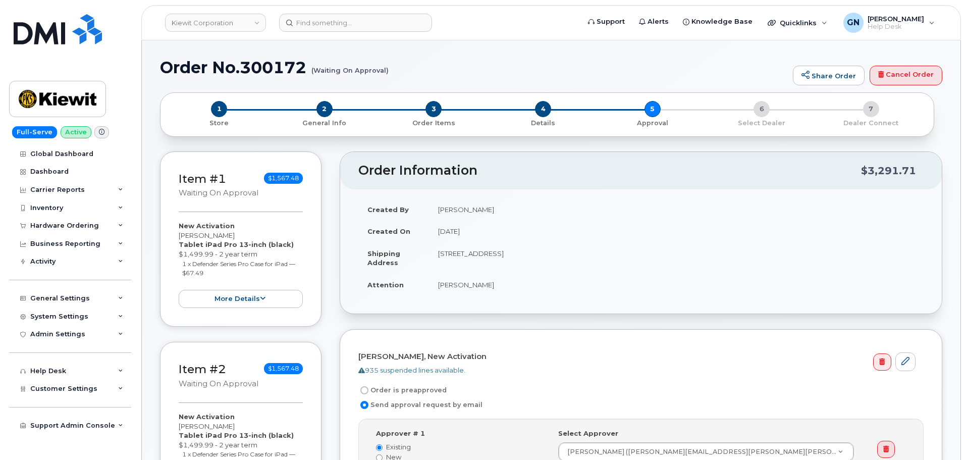
click at [182, 68] on h1 "Order No.300172 (Waiting On Approval)" at bounding box center [474, 68] width 628 height 18
drag, startPoint x: 182, startPoint y: 68, endPoint x: 255, endPoint y: 67, distance: 73.7
click at [255, 67] on h1 "Order No.300172 (Waiting On Approval)" at bounding box center [474, 68] width 628 height 18
copy h1 "Order No.300172"
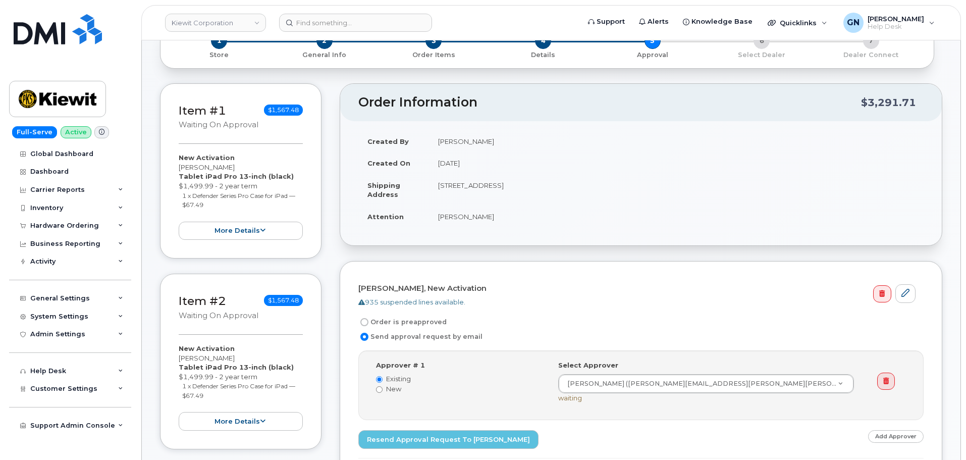
scroll to position [50, 0]
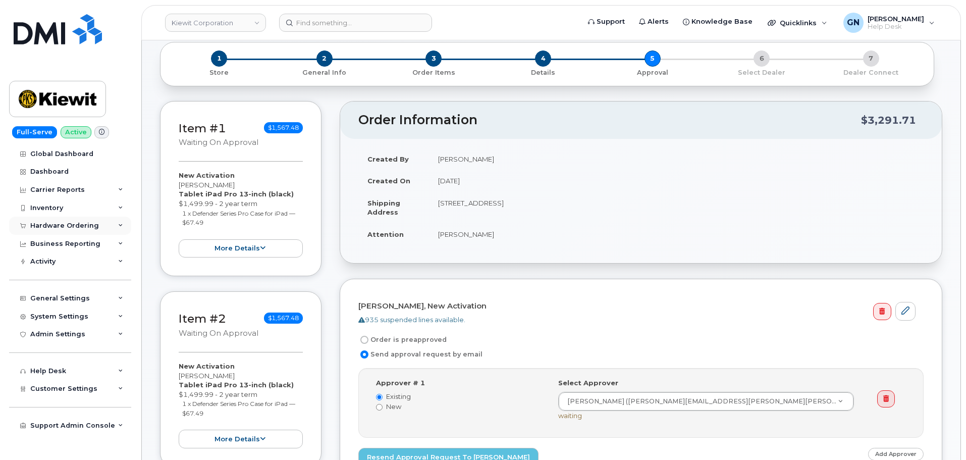
click at [65, 227] on div "Hardware Ordering" at bounding box center [64, 225] width 69 height 8
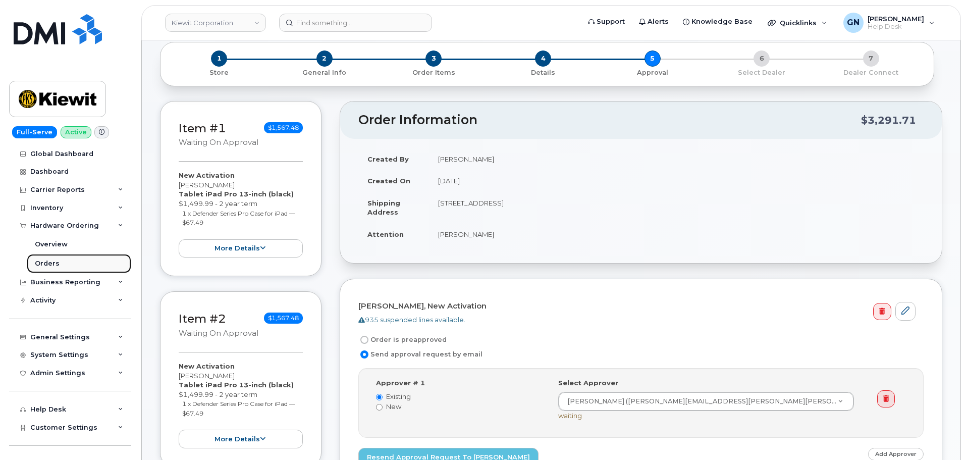
click at [57, 263] on div "Orders" at bounding box center [47, 263] width 25 height 9
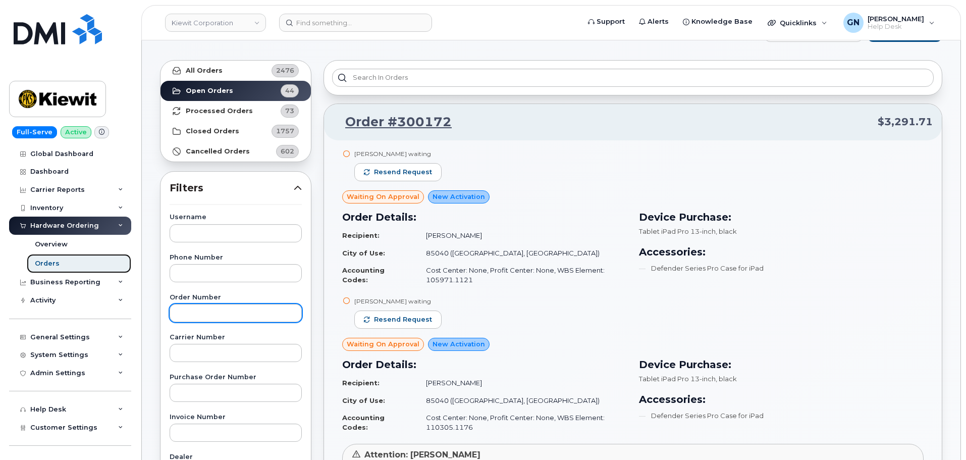
scroll to position [50, 0]
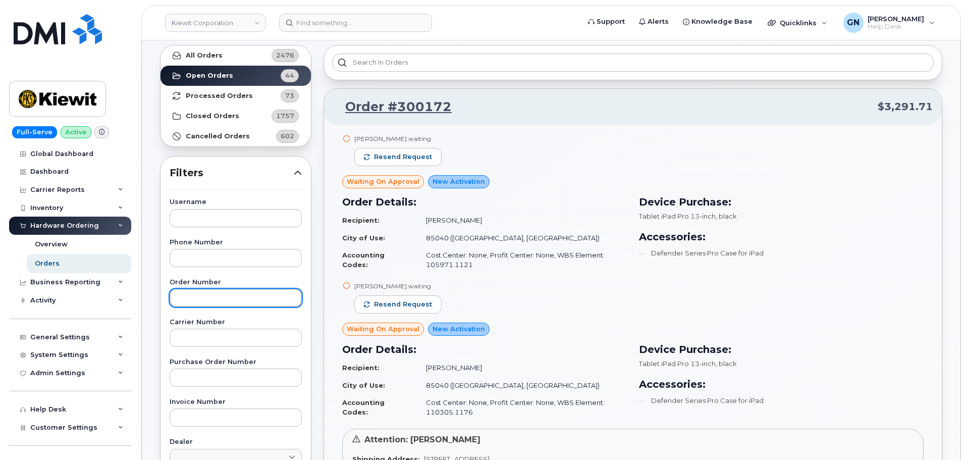
click at [214, 297] on input "text" at bounding box center [236, 298] width 132 height 18
paste input "300172"
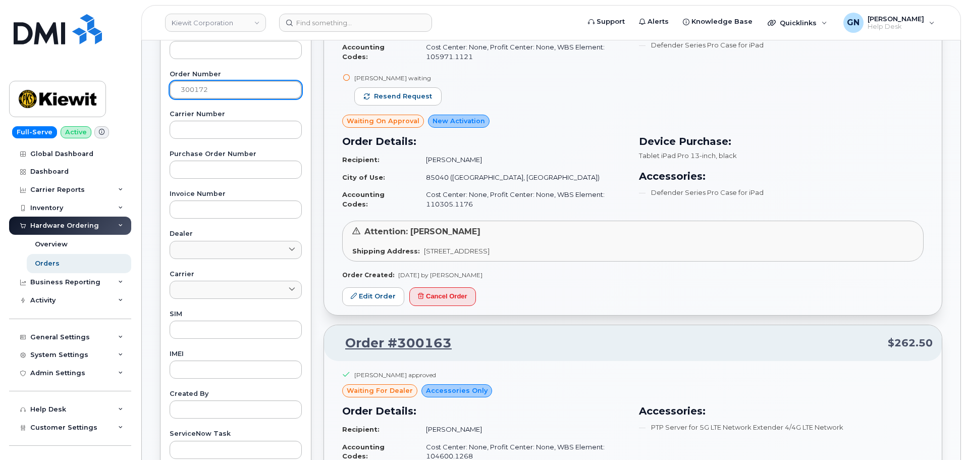
scroll to position [353, 0]
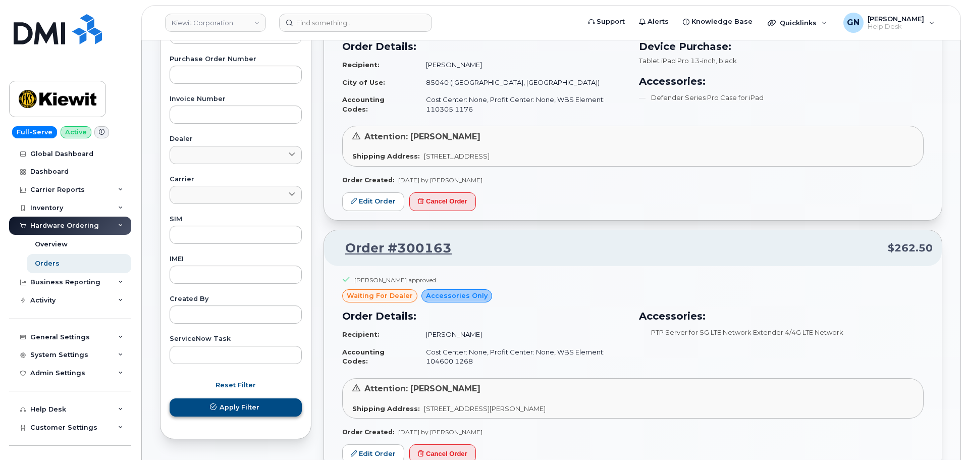
type input "300172"
click at [233, 410] on span "Apply Filter" at bounding box center [239, 407] width 40 height 10
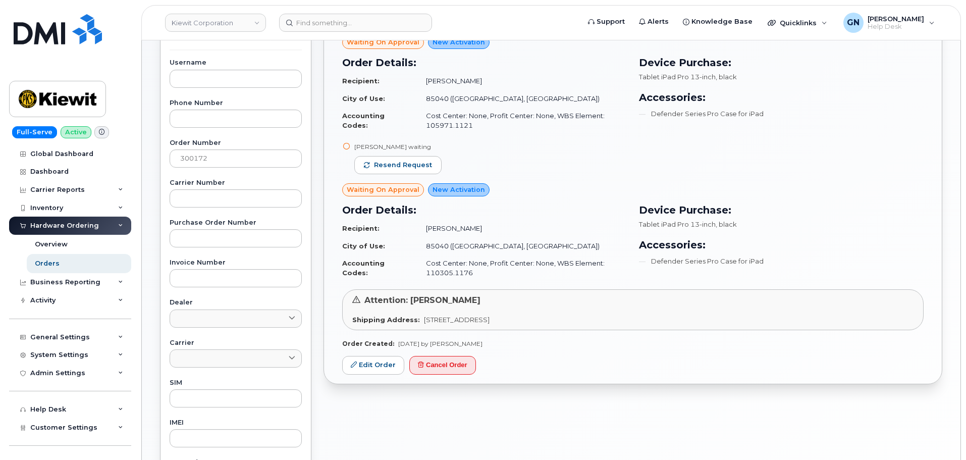
scroll to position [252, 0]
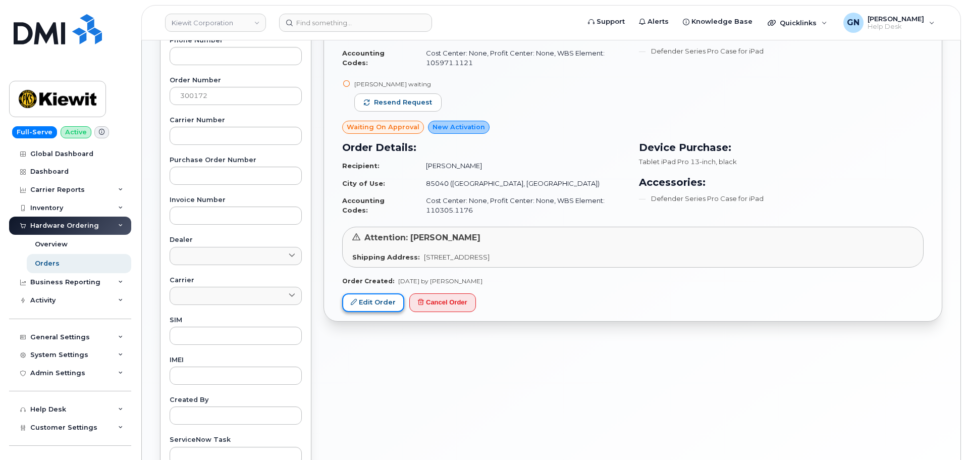
click at [386, 300] on link "Edit Order" at bounding box center [373, 302] width 62 height 19
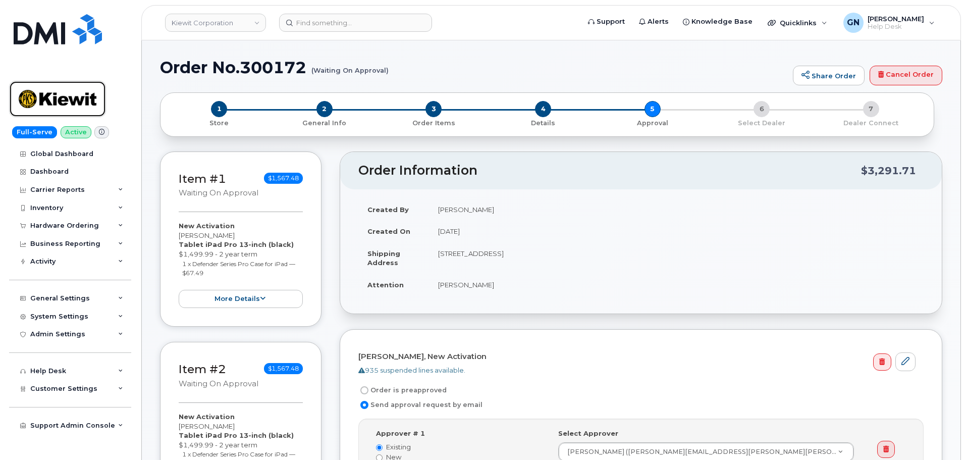
drag, startPoint x: 74, startPoint y: 108, endPoint x: 99, endPoint y: 120, distance: 27.3
click at [74, 108] on img at bounding box center [58, 98] width 78 height 29
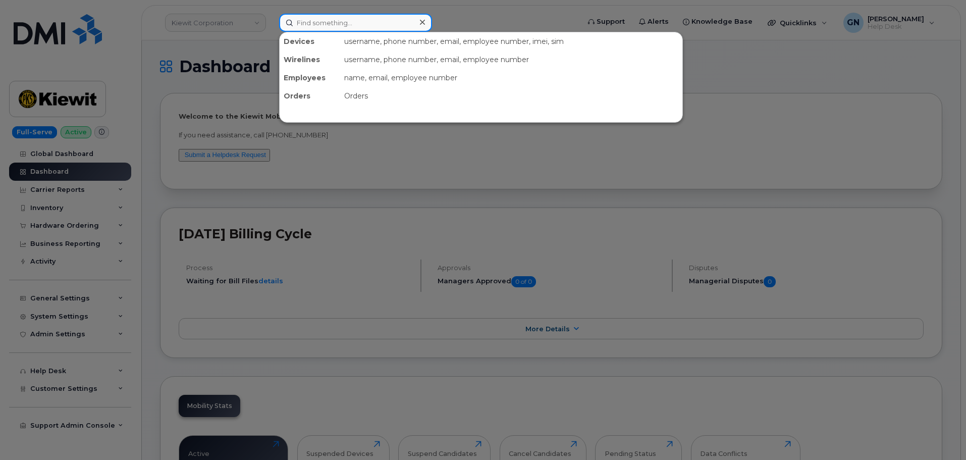
click at [331, 24] on input at bounding box center [355, 23] width 153 height 18
paste input "4074090993"
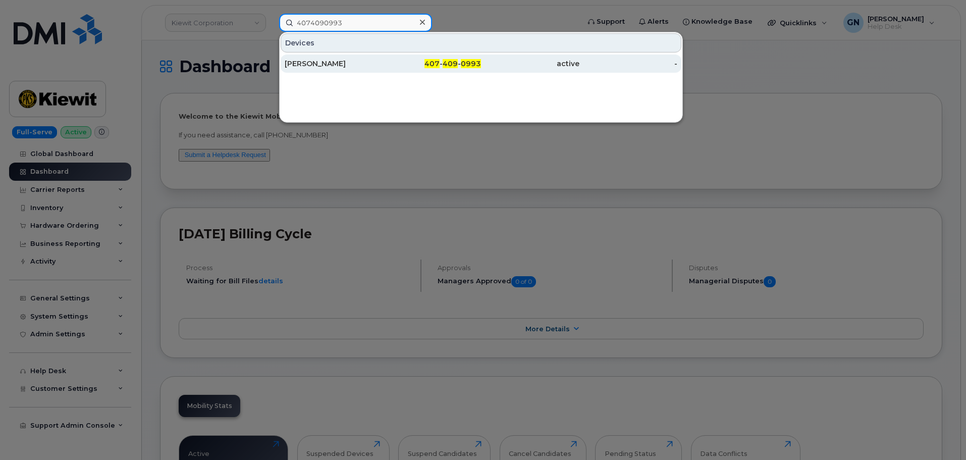
type input "4074090993"
click at [420, 64] on div "407 - 409 - 0993" at bounding box center [432, 64] width 98 height 10
